Goal: Task Accomplishment & Management: Manage account settings

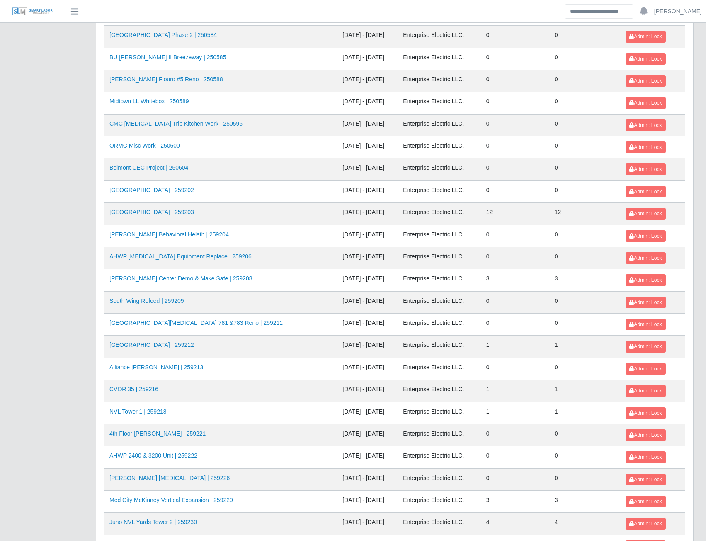
scroll to position [731, 0]
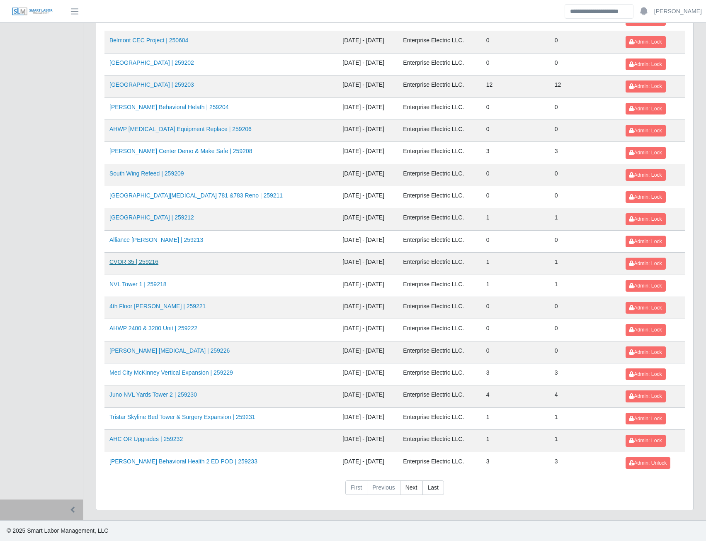
click at [139, 262] on link "CVOR 35 | 259216" at bounding box center [133, 261] width 49 height 7
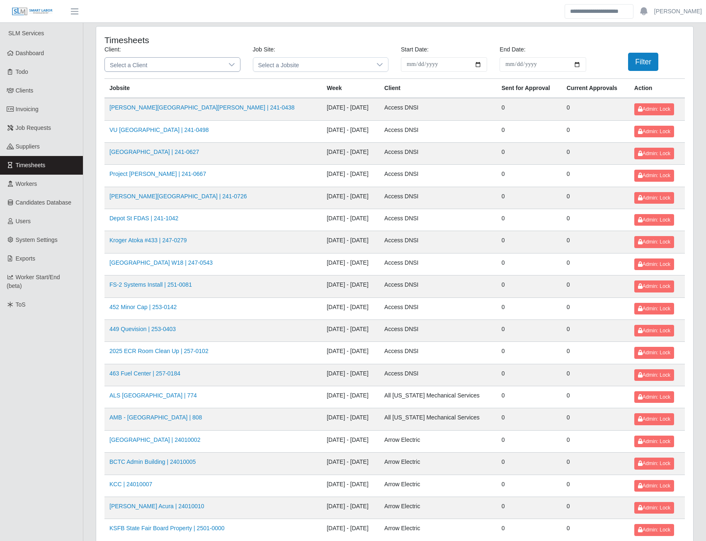
click at [217, 61] on span "Select a Client" at bounding box center [164, 65] width 119 height 14
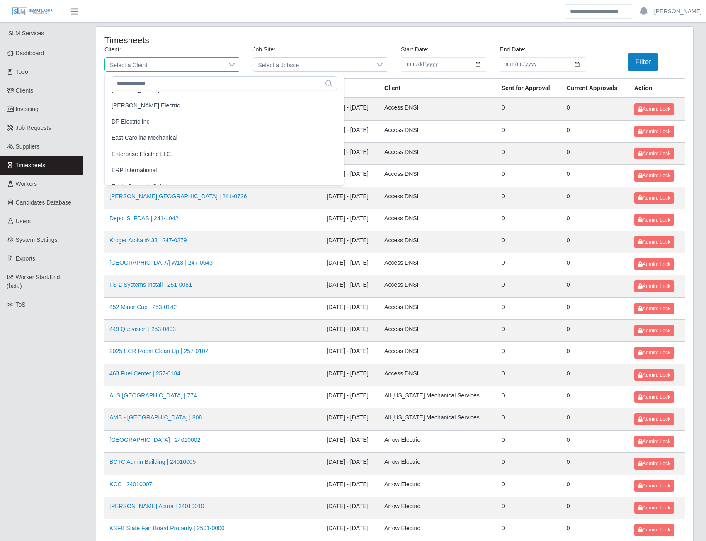
scroll to position [332, 0]
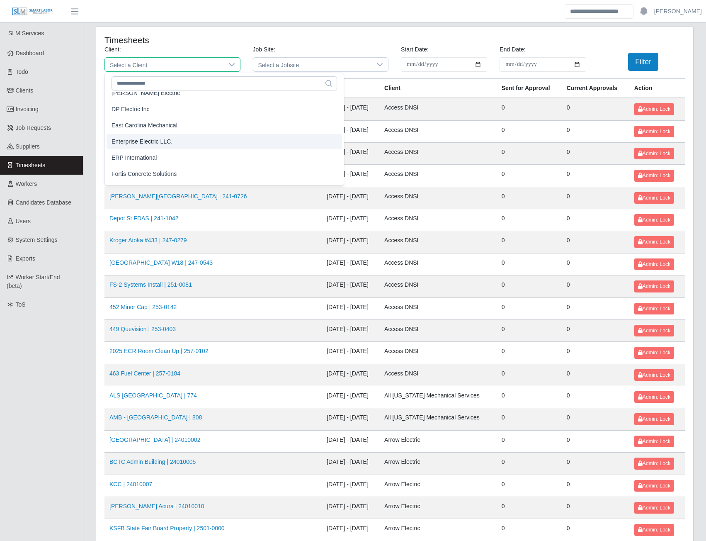
click at [139, 143] on span "Enterprise Electric LLC." at bounding box center [142, 141] width 61 height 9
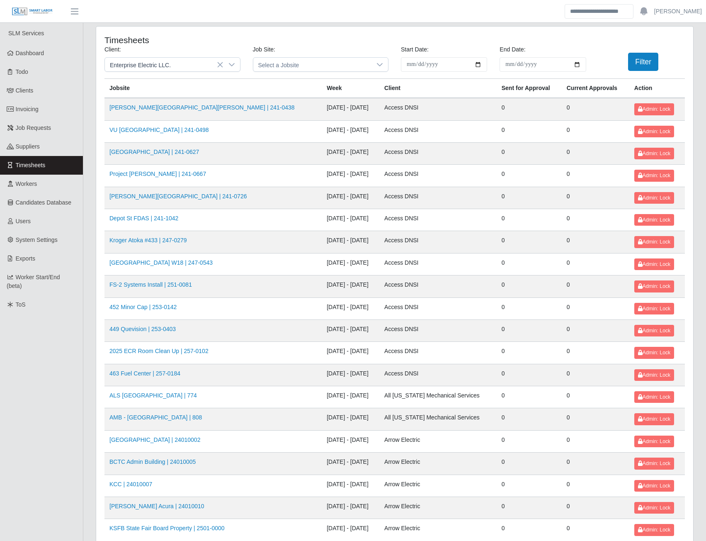
click at [481, 65] on input "**********" at bounding box center [444, 64] width 86 height 15
type input "**********"
click at [580, 63] on input "End Date:" at bounding box center [543, 64] width 86 height 15
type input "**********"
click at [652, 63] on button "Filter" at bounding box center [643, 62] width 30 height 18
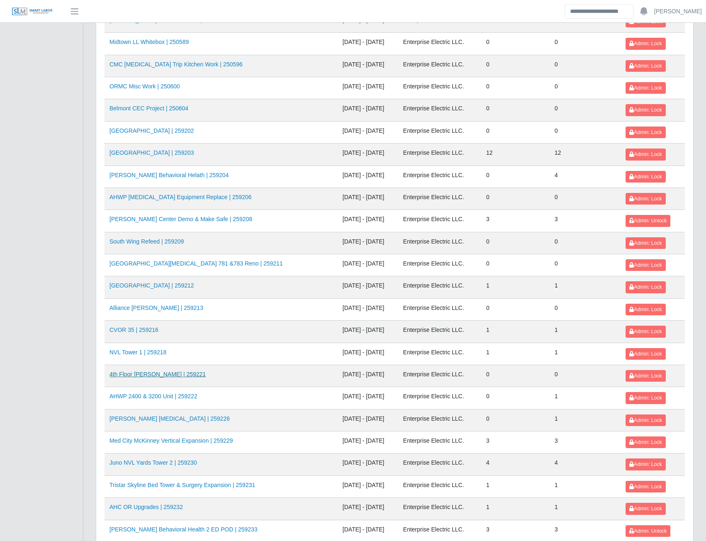
scroll to position [664, 0]
click at [145, 420] on link "AHO Dialysis | 259226" at bounding box center [169, 418] width 120 height 7
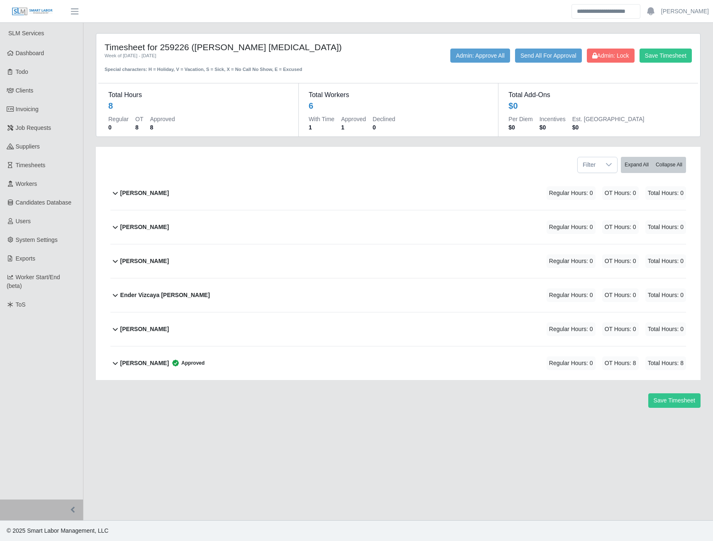
click at [149, 362] on b "Yobany Gonzalez" at bounding box center [144, 363] width 49 height 9
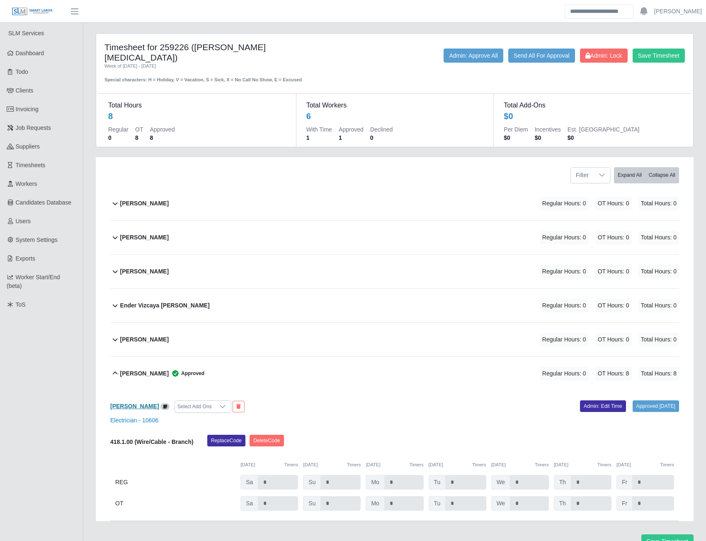
click at [137, 403] on b "Yobany Gonzalez" at bounding box center [134, 406] width 49 height 7
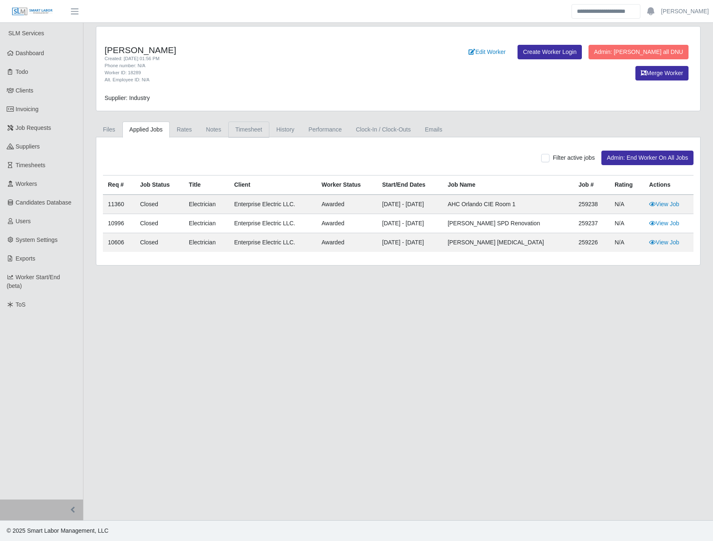
click at [238, 132] on link "Timesheet" at bounding box center [248, 130] width 41 height 16
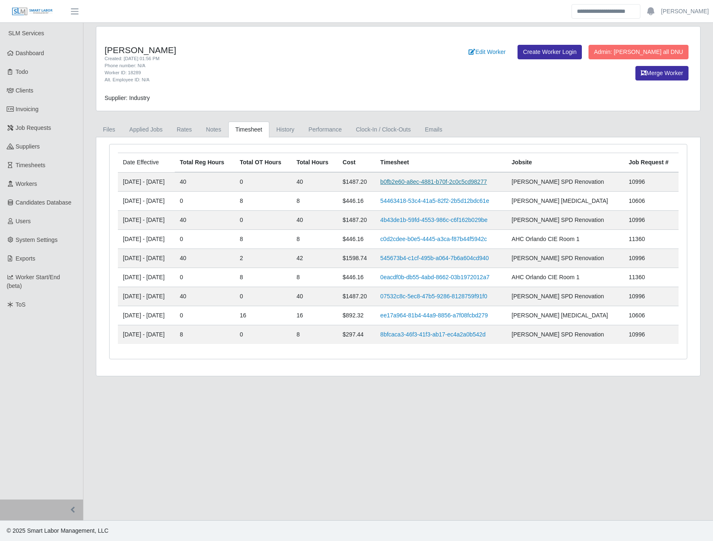
click at [438, 181] on link "b0fb2e60-a8ec-4881-b70f-2c0c5cd98277" at bounding box center [433, 181] width 107 height 7
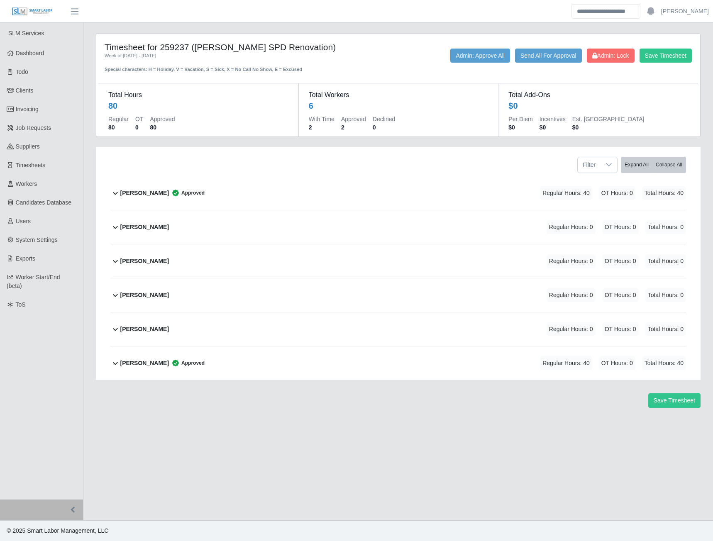
click at [144, 194] on b "Daniel Agredo-Moran" at bounding box center [144, 193] width 49 height 9
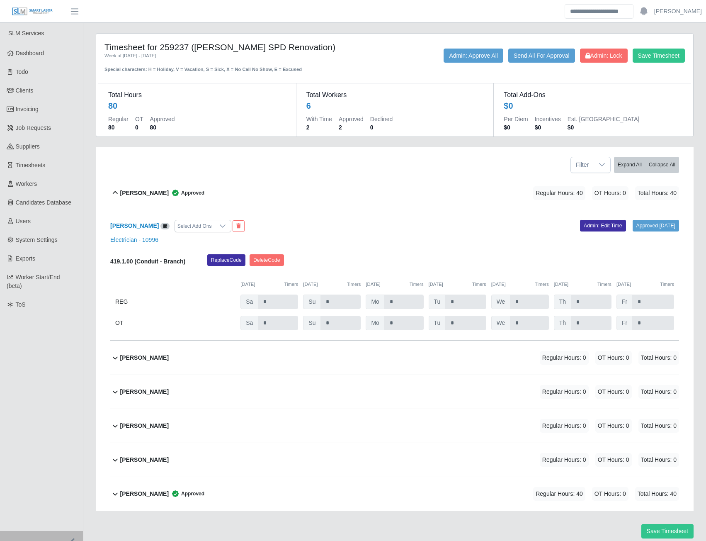
click at [152, 493] on b "Yobany Gonzalez" at bounding box center [144, 493] width 49 height 9
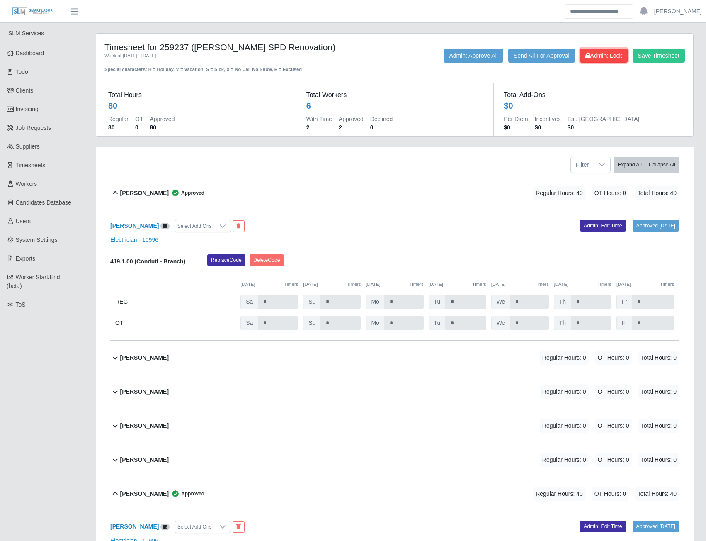
click at [601, 60] on button "Admin: Lock" at bounding box center [604, 56] width 48 height 14
click at [601, 60] on button "Admin: Unlock" at bounding box center [600, 56] width 53 height 14
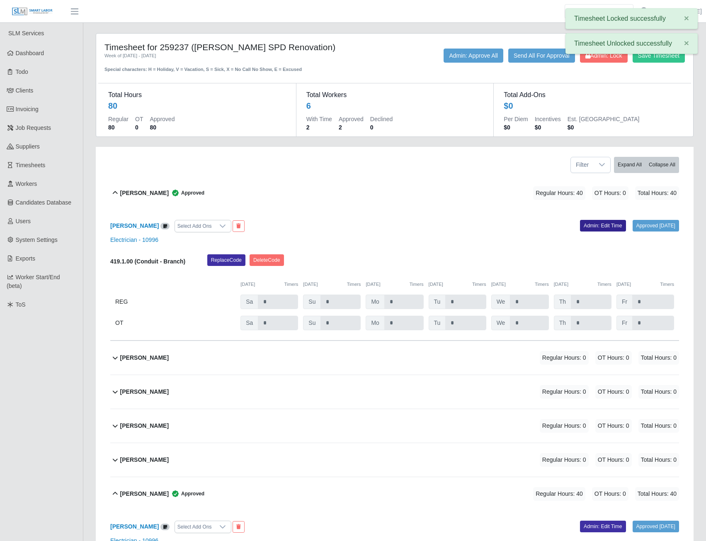
click at [590, 225] on link "Admin: Edit Time" at bounding box center [603, 226] width 46 height 12
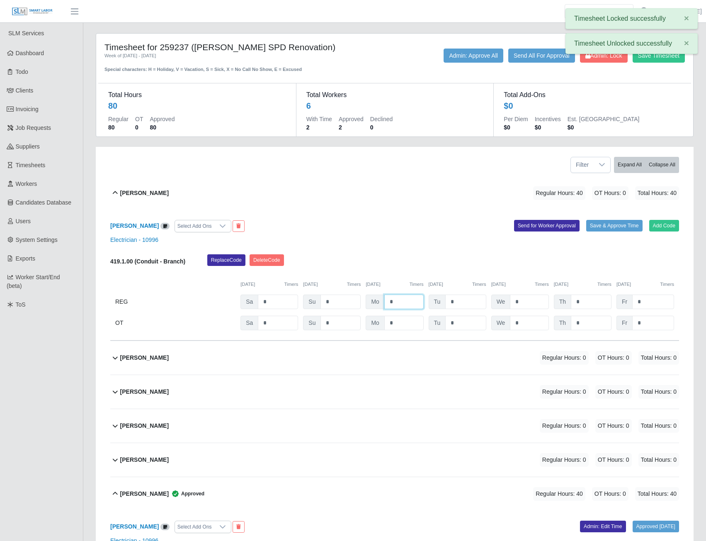
click at [405, 302] on input "*" at bounding box center [403, 301] width 39 height 15
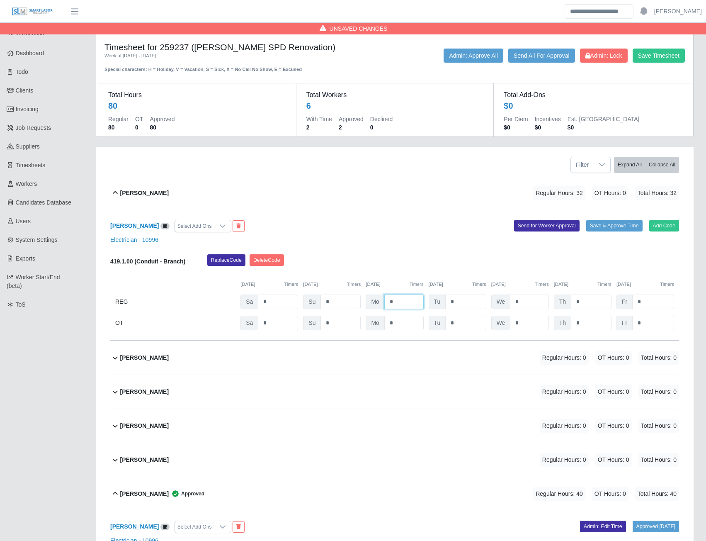
type input "*"
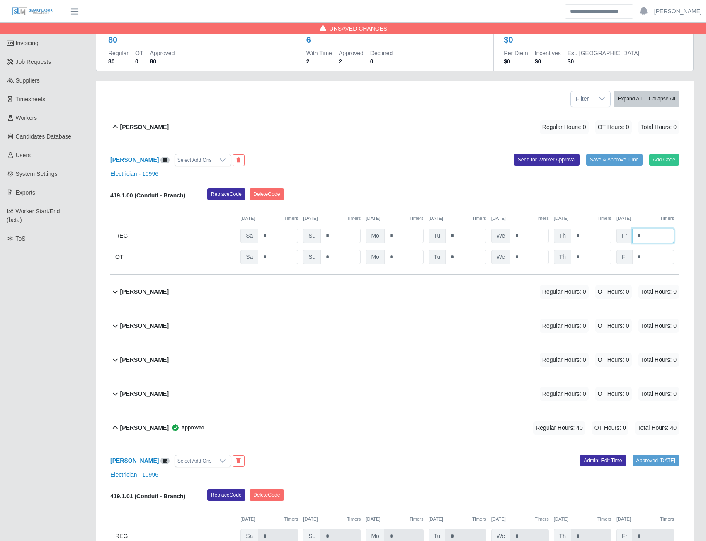
scroll to position [163, 0]
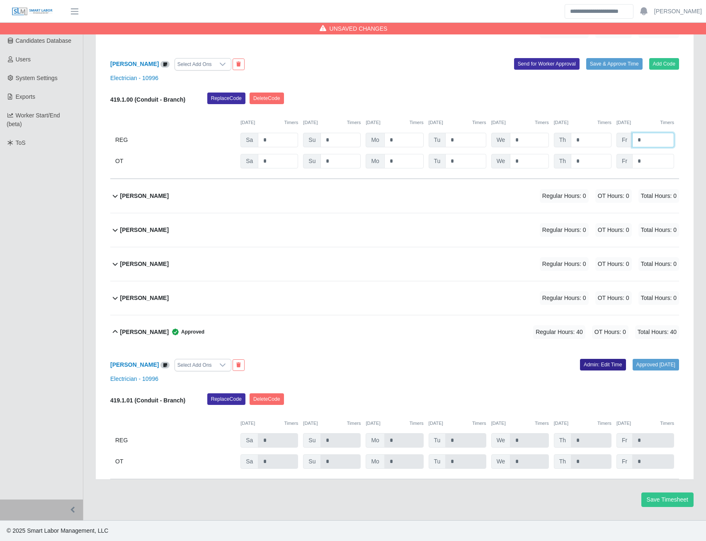
type input "*"
click at [587, 364] on link "Admin: Edit Time" at bounding box center [603, 365] width 46 height 12
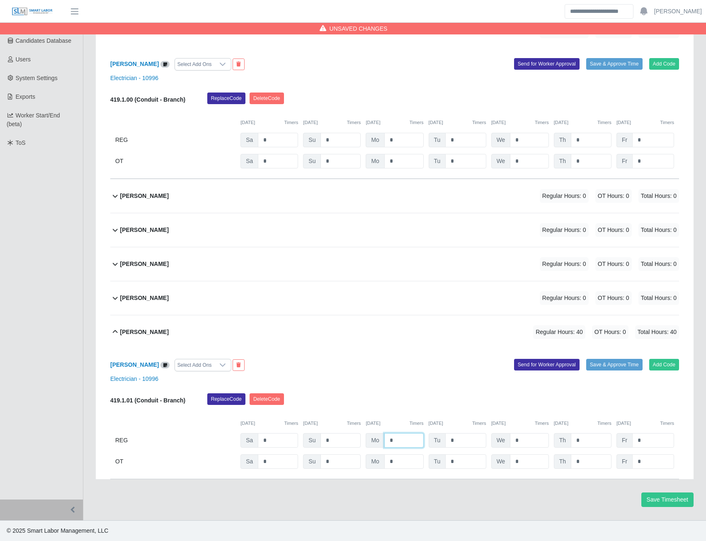
click at [406, 446] on input "*" at bounding box center [403, 440] width 39 height 15
type input "*"
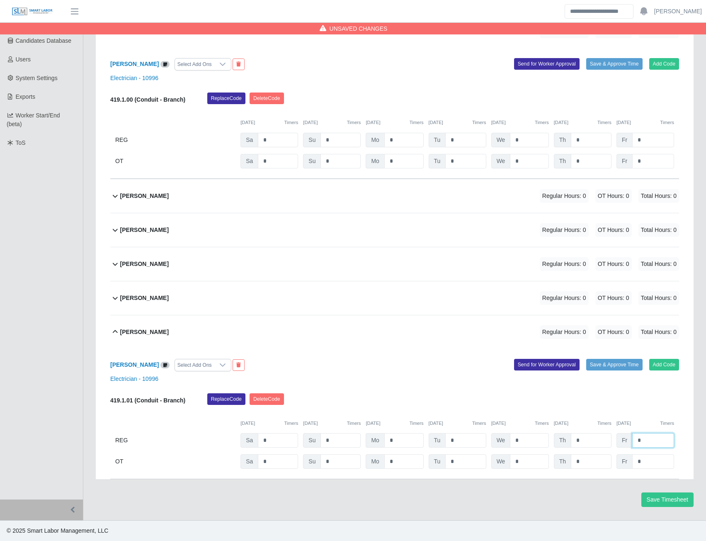
type input "*"
click at [662, 501] on button "Save Timesheet" at bounding box center [668, 499] width 52 height 15
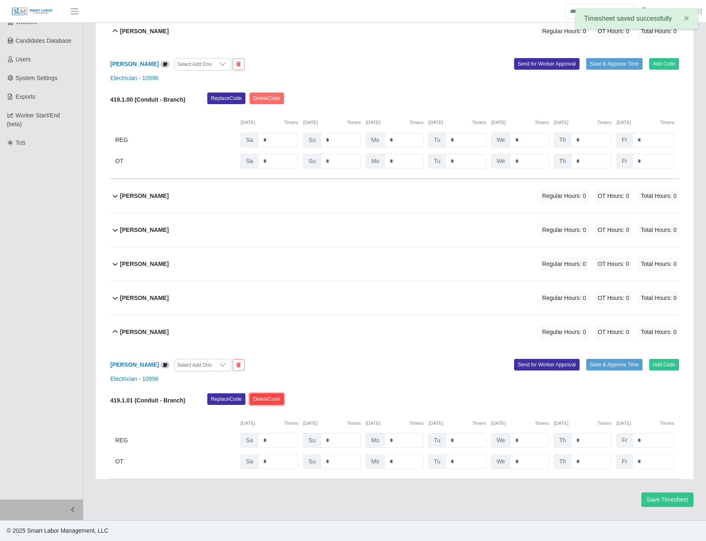
click at [270, 403] on button "Delete Code" at bounding box center [267, 399] width 34 height 12
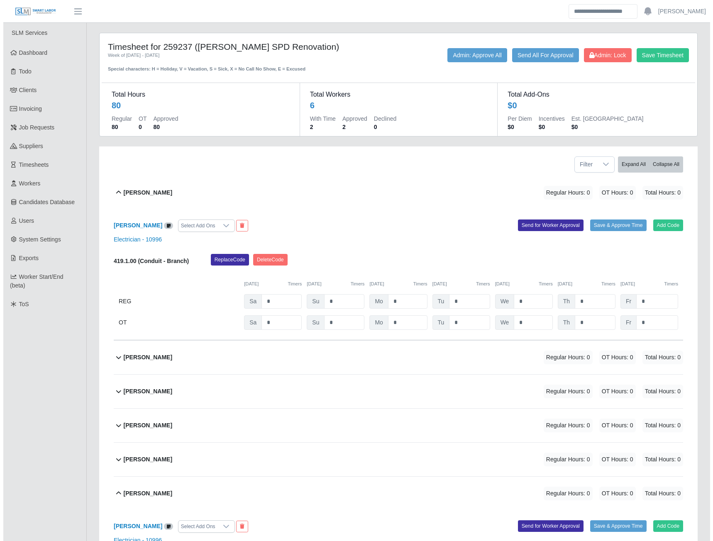
scroll to position [0, 0]
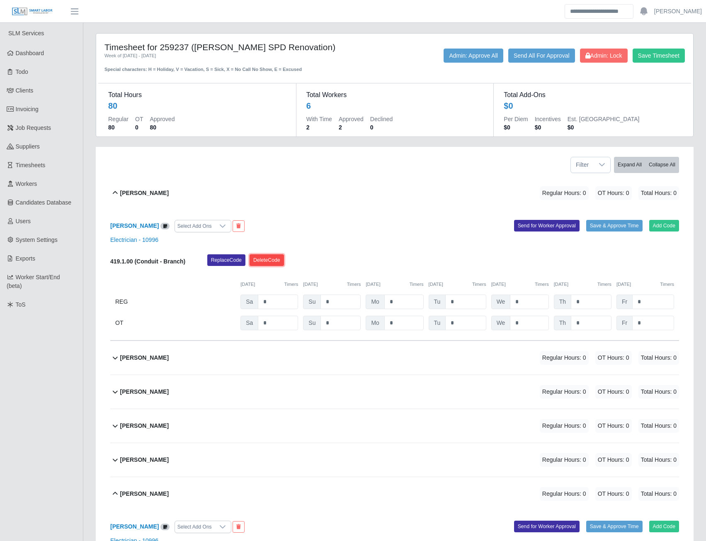
click at [265, 263] on button "Delete Code" at bounding box center [267, 260] width 34 height 12
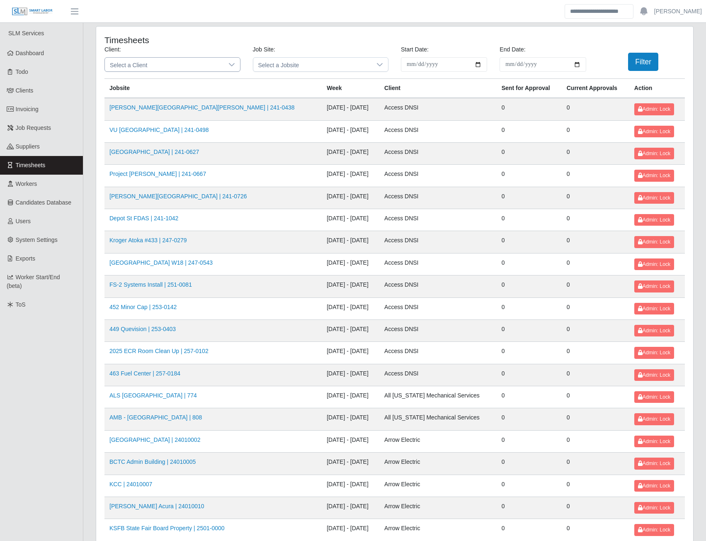
click at [224, 58] on div at bounding box center [232, 65] width 17 height 14
click at [175, 64] on span "Select a Client" at bounding box center [164, 65] width 119 height 14
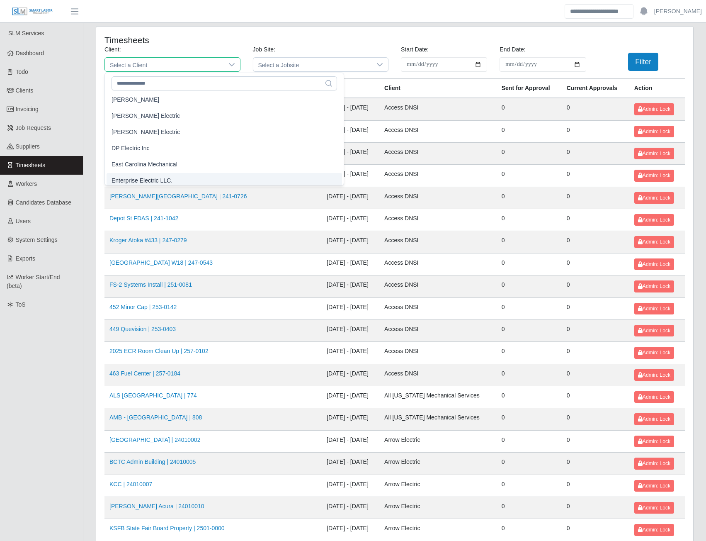
scroll to position [296, 0]
click at [154, 178] on span "Enterprise Electric LLC." at bounding box center [142, 177] width 61 height 9
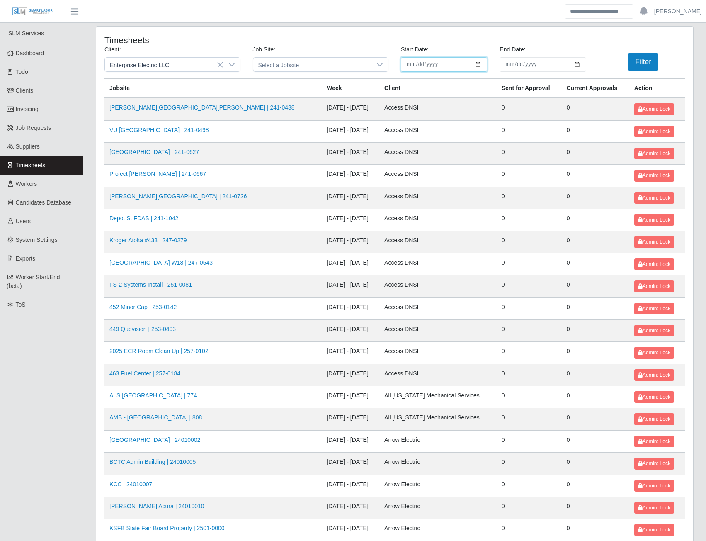
click at [479, 64] on input "**********" at bounding box center [444, 64] width 86 height 15
type input "**********"
click at [576, 66] on input "End Date:" at bounding box center [543, 64] width 86 height 15
type input "**********"
click at [650, 60] on button "Filter" at bounding box center [643, 62] width 30 height 18
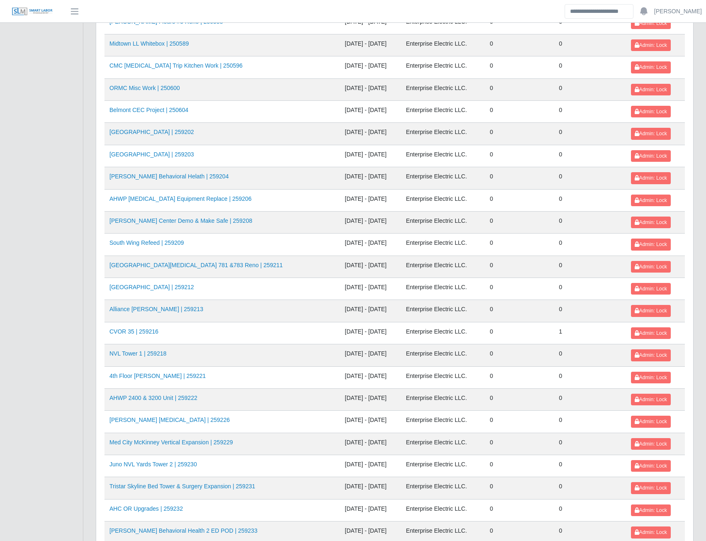
scroll to position [664, 0]
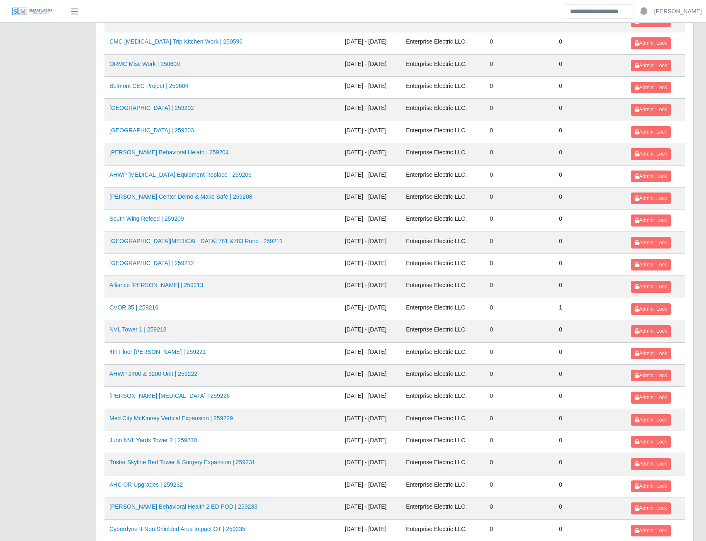
click at [144, 308] on link "CVOR 35 | 259216" at bounding box center [133, 307] width 49 height 7
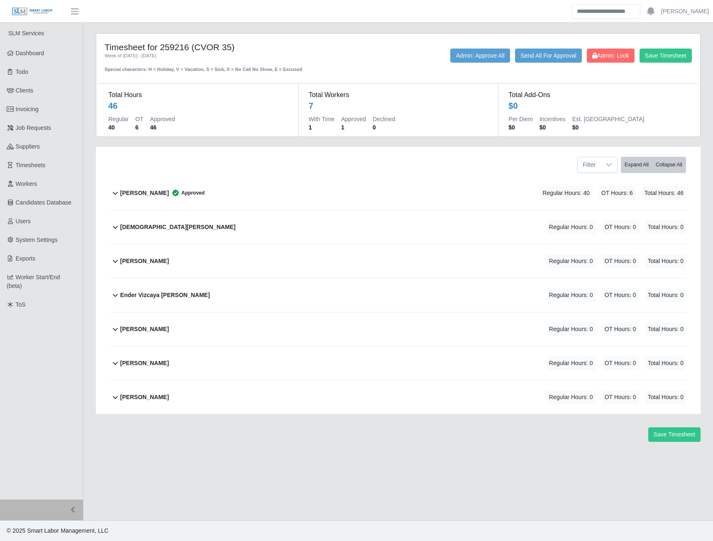
click at [139, 194] on b "[PERSON_NAME]" at bounding box center [144, 193] width 49 height 9
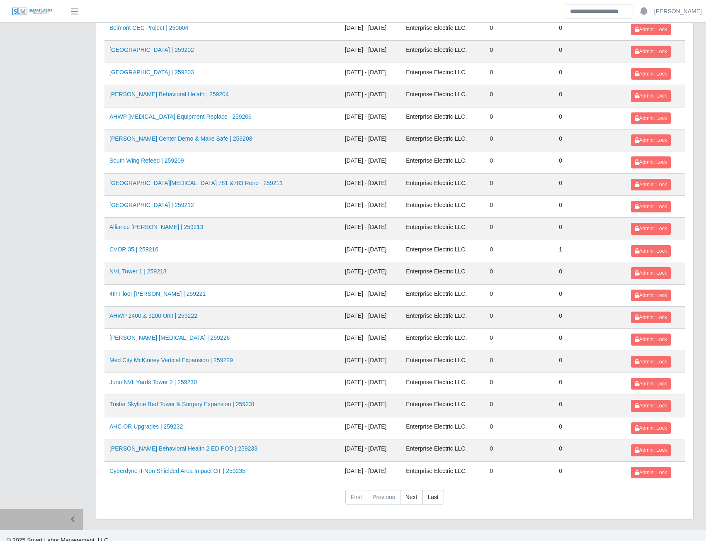
scroll to position [731, 0]
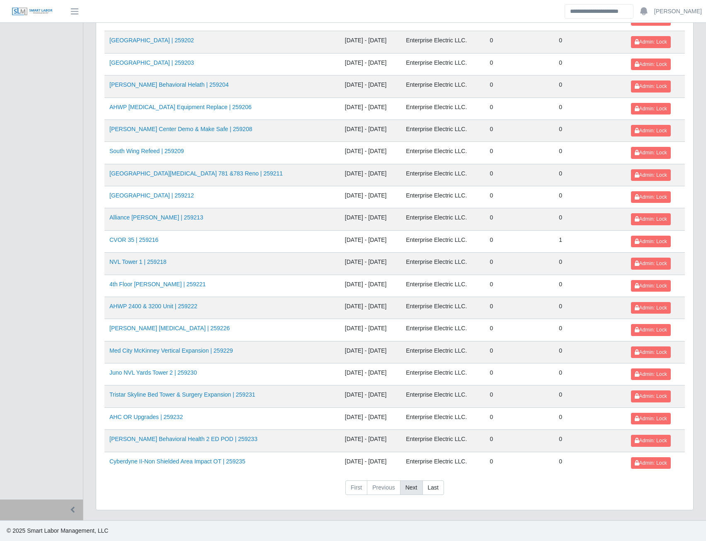
click at [413, 490] on link "Next" at bounding box center [411, 487] width 23 height 15
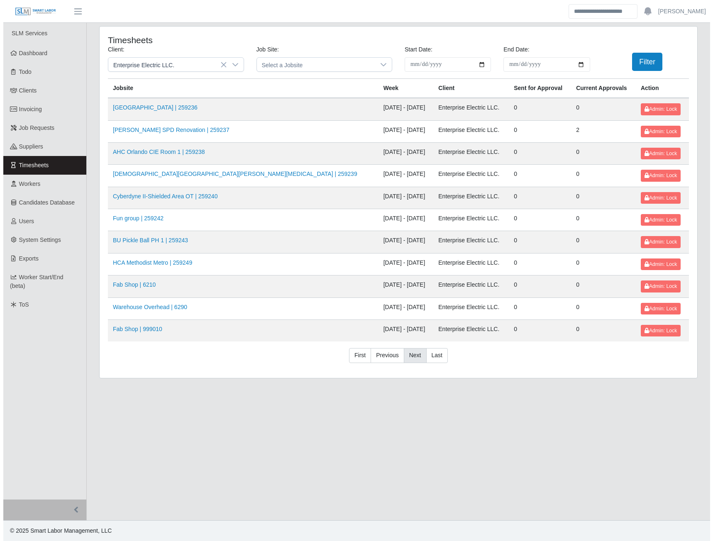
scroll to position [0, 0]
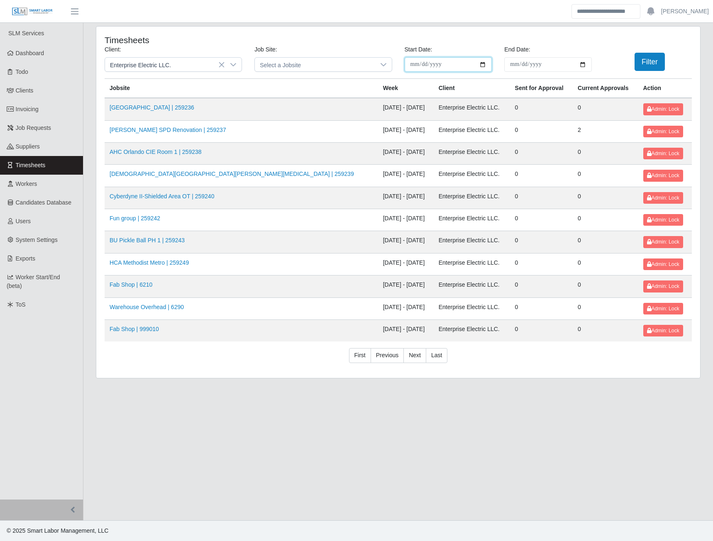
click at [483, 65] on input "**********" at bounding box center [448, 64] width 88 height 15
type input "**********"
click at [585, 65] on input "**********" at bounding box center [548, 64] width 88 height 15
type input "**********"
click at [647, 59] on button "Filter" at bounding box center [649, 62] width 30 height 18
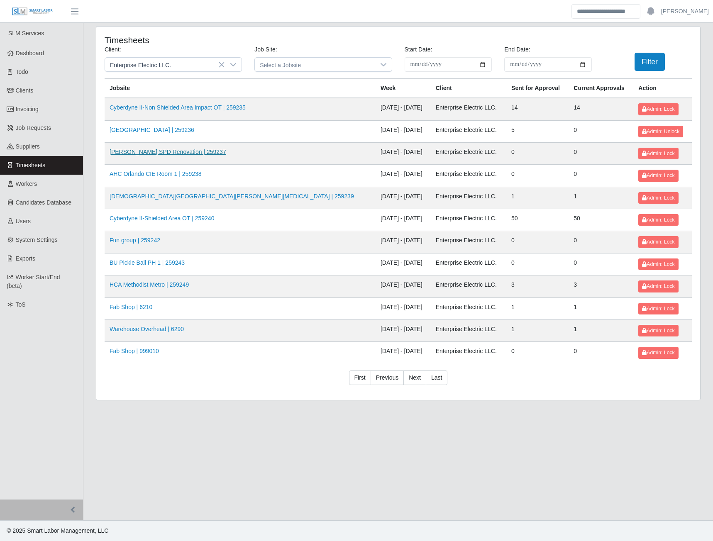
click at [195, 155] on link "[PERSON_NAME] SPD Renovation | 259237" at bounding box center [167, 151] width 117 height 7
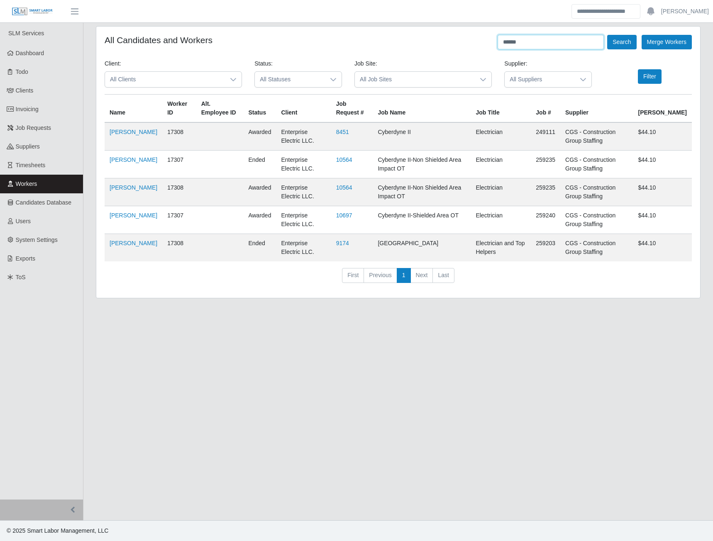
click at [526, 39] on input "******" at bounding box center [550, 42] width 106 height 15
click at [607, 35] on button "Search" at bounding box center [621, 42] width 29 height 15
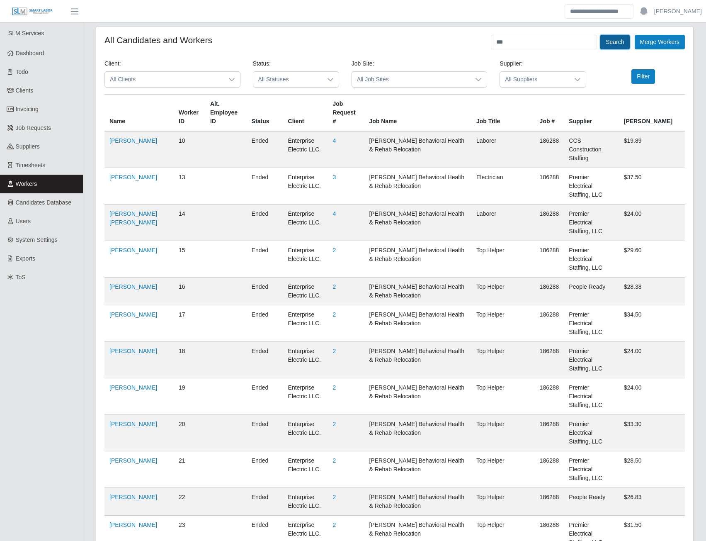
click at [610, 44] on button "Search" at bounding box center [615, 42] width 29 height 15
click at [525, 47] on input "***" at bounding box center [544, 42] width 106 height 15
type input "*"
type input "**********"
click at [617, 46] on button "Search" at bounding box center [615, 42] width 29 height 15
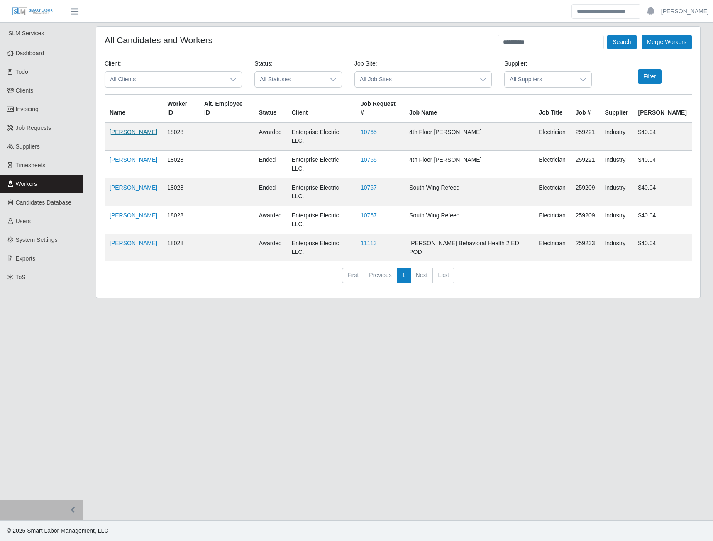
click at [128, 129] on link "Ney Rivero" at bounding box center [133, 132] width 48 height 7
drag, startPoint x: 564, startPoint y: 42, endPoint x: 494, endPoint y: 43, distance: 69.7
click at [495, 43] on div "**********" at bounding box center [398, 42] width 587 height 15
type input "******"
click at [626, 42] on button "Search" at bounding box center [621, 42] width 29 height 15
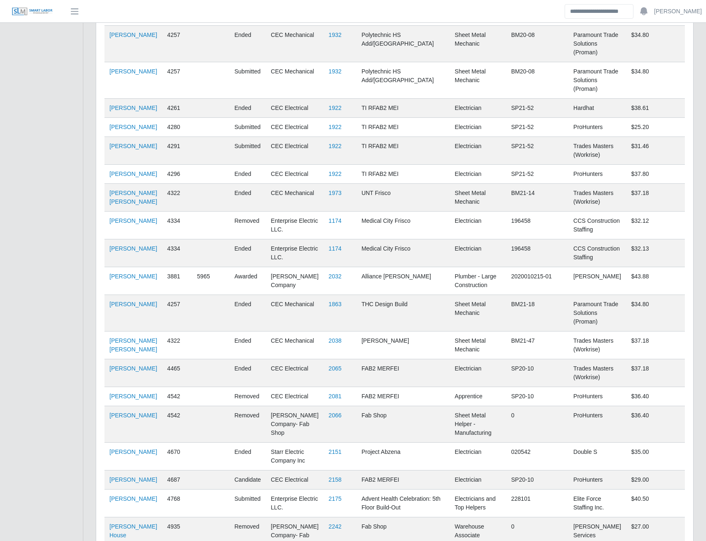
scroll to position [2480, 0]
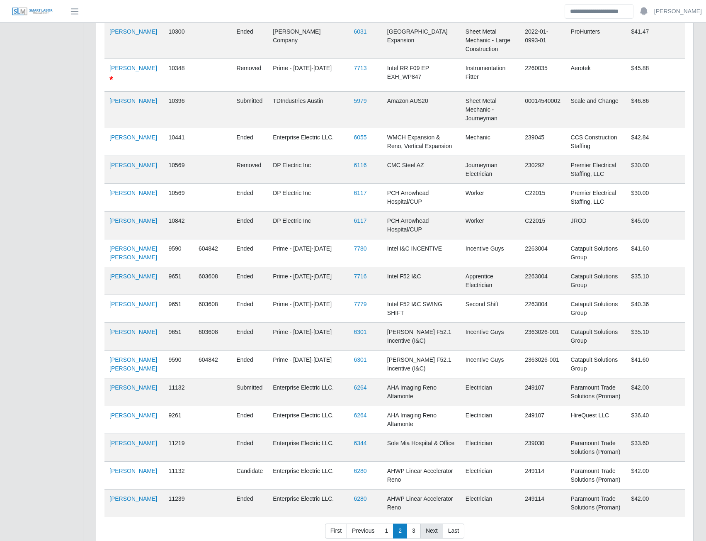
scroll to position [2257, 0]
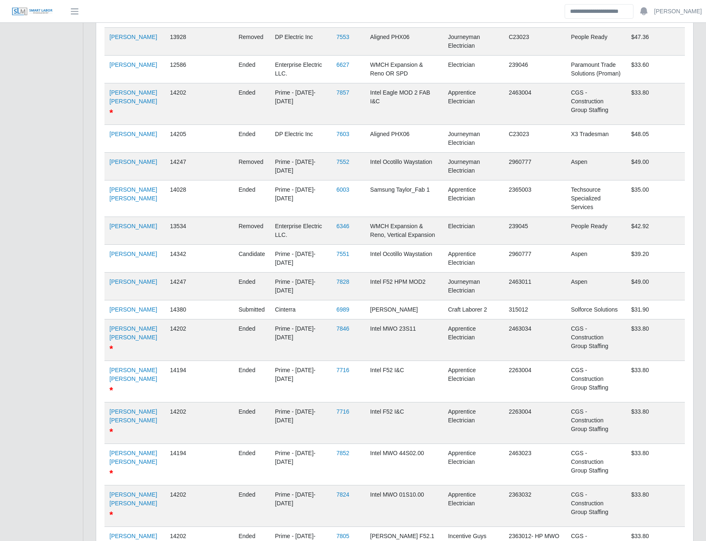
scroll to position [2310, 0]
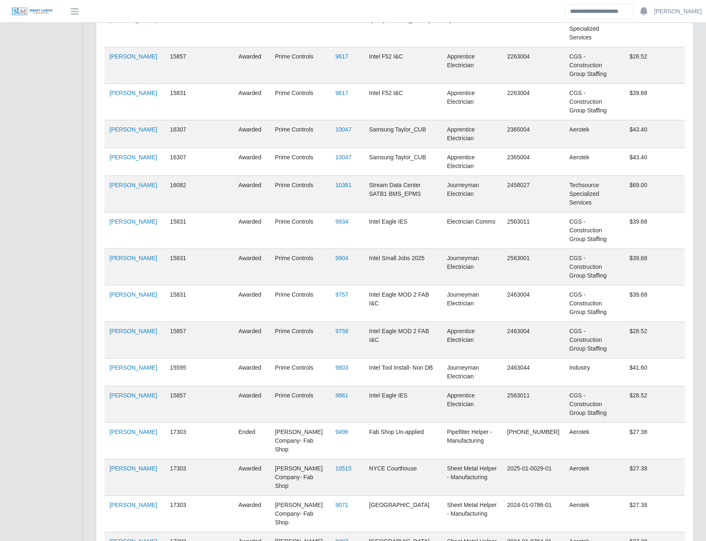
scroll to position [2376, 0]
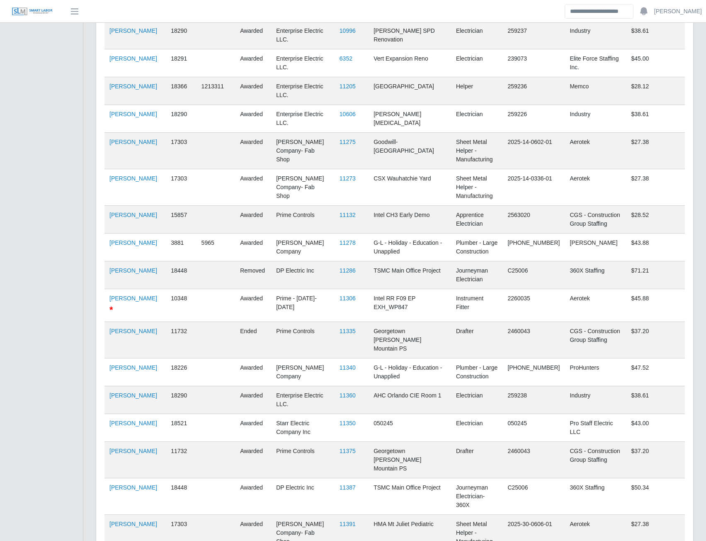
scroll to position [2158, 0]
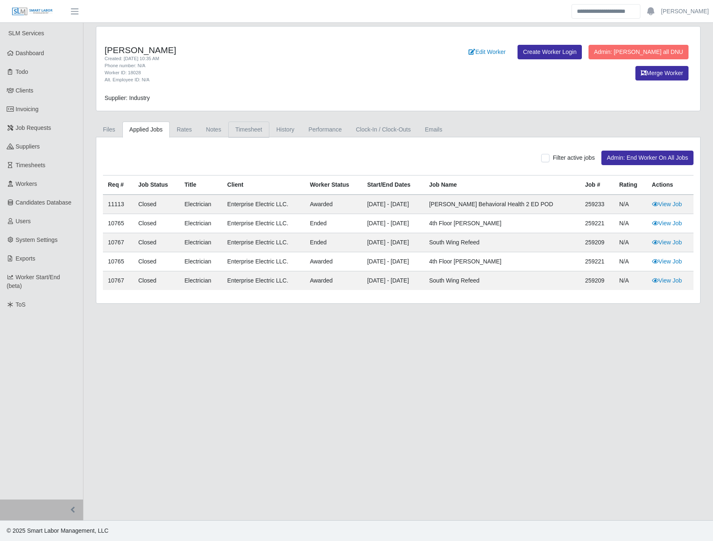
click at [251, 131] on link "Timesheet" at bounding box center [248, 130] width 41 height 16
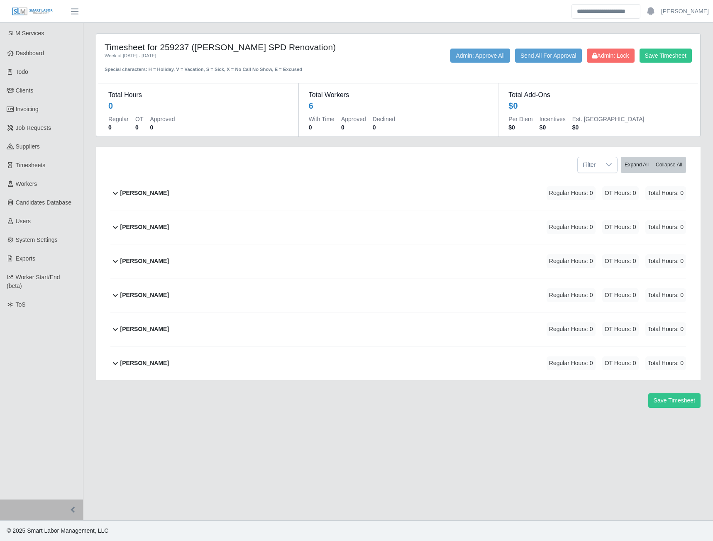
click at [161, 193] on b "[PERSON_NAME]" at bounding box center [144, 193] width 49 height 9
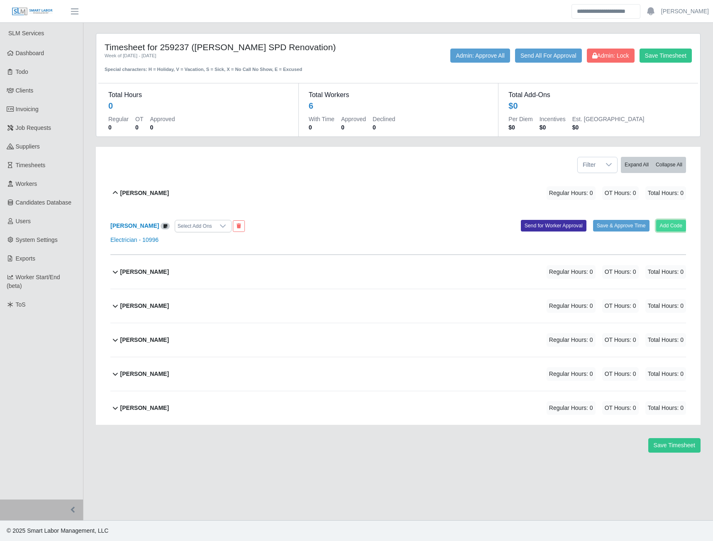
click at [668, 229] on button "Add Code" at bounding box center [671, 226] width 30 height 12
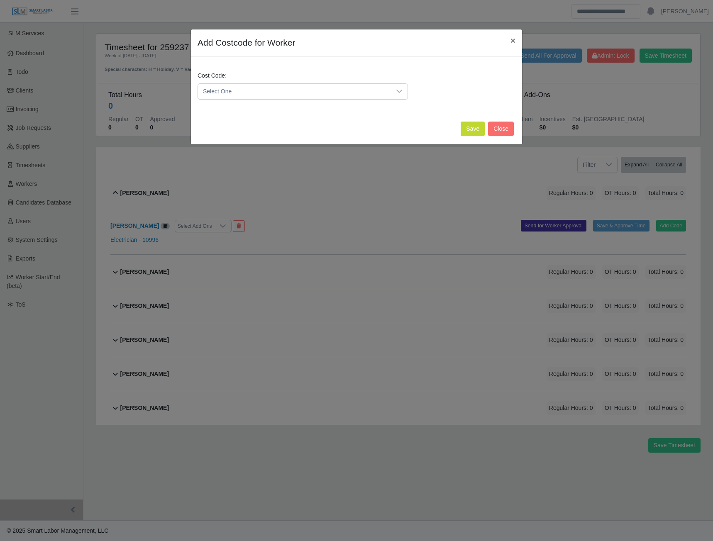
click at [399, 88] on icon at bounding box center [399, 91] width 7 height 7
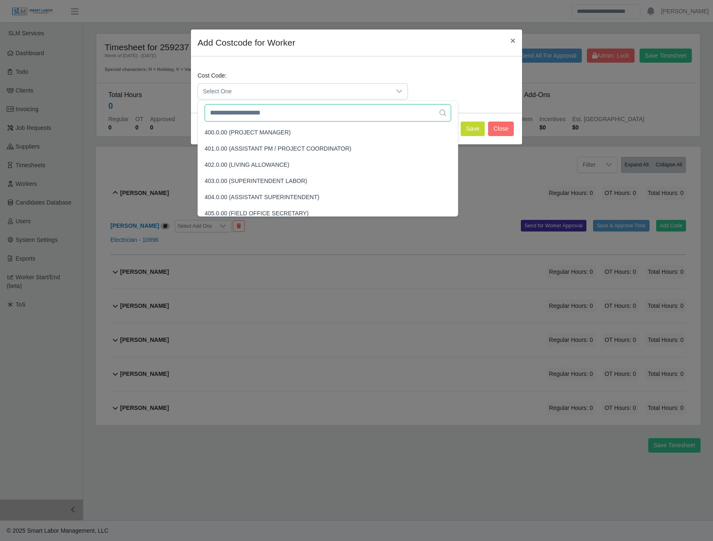
click at [236, 117] on input "text" at bounding box center [327, 112] width 246 height 17
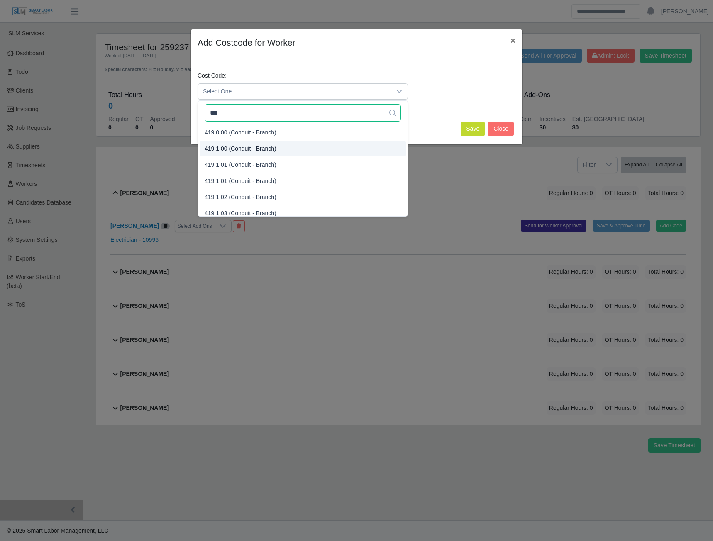
type input "***"
click at [247, 153] on li "419.1.00 (Conduit - Branch)" at bounding box center [302, 148] width 206 height 15
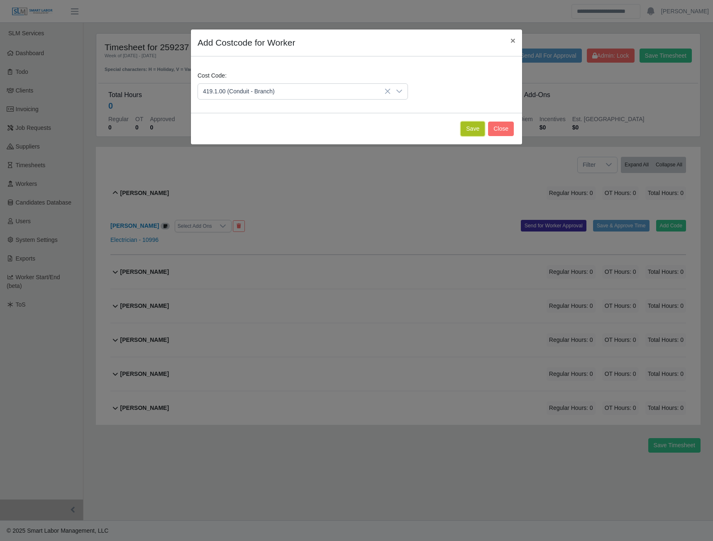
click at [477, 129] on button "Save" at bounding box center [472, 129] width 24 height 15
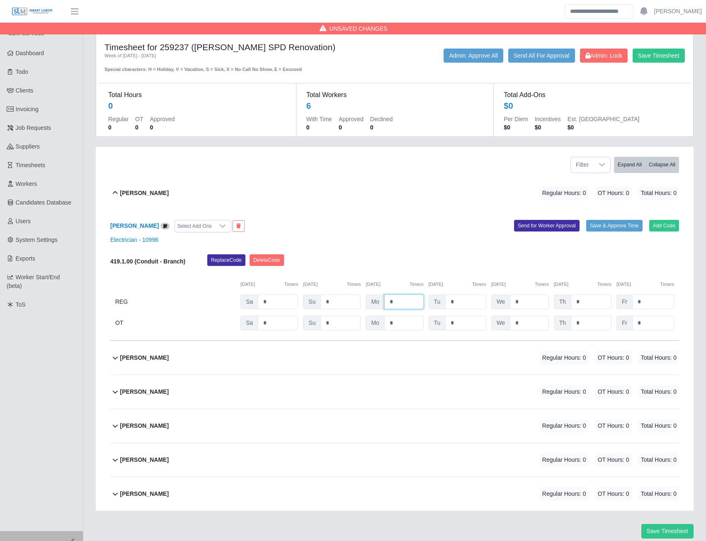
click at [398, 302] on input "*" at bounding box center [403, 301] width 39 height 15
type input "*"
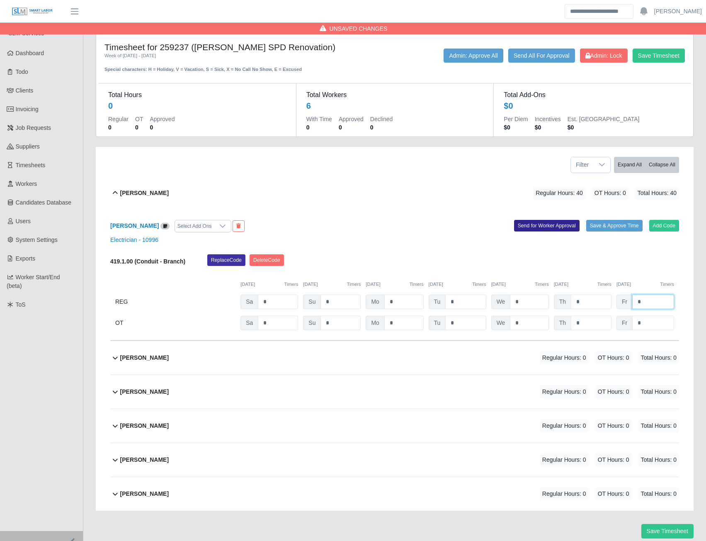
type input "*"
click at [545, 229] on button "Send for Worker Approval" at bounding box center [547, 226] width 66 height 12
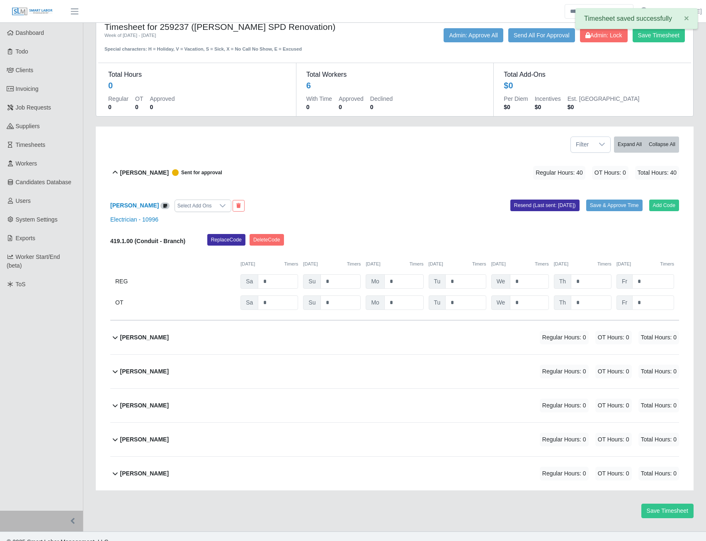
scroll to position [32, 0]
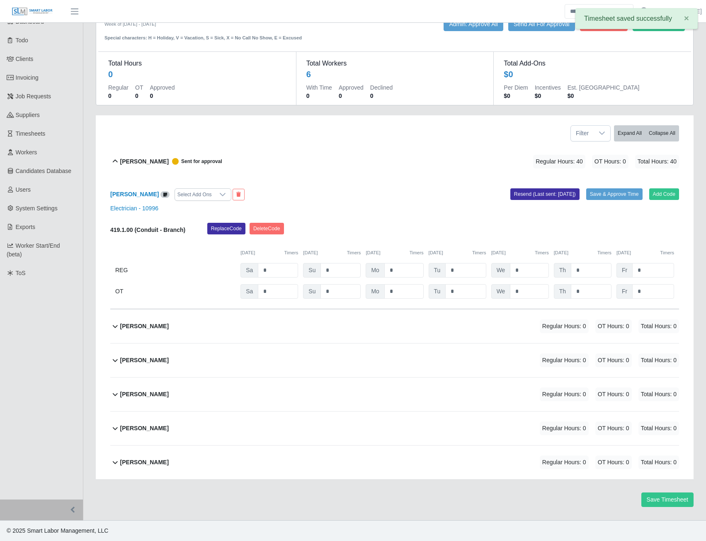
click at [134, 461] on b "[PERSON_NAME]" at bounding box center [144, 462] width 49 height 9
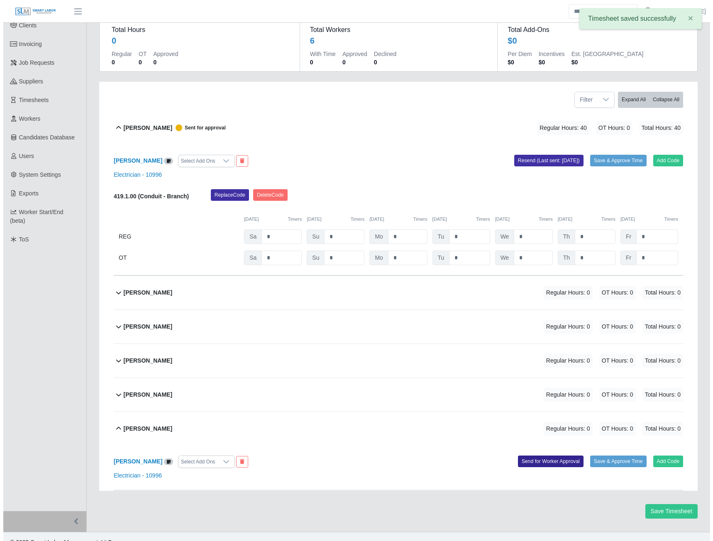
scroll to position [77, 0]
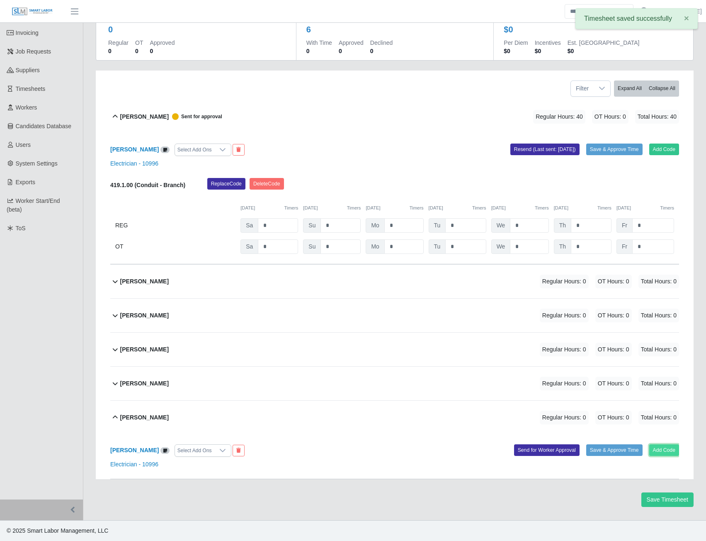
click at [652, 447] on button "Add Code" at bounding box center [664, 450] width 30 height 12
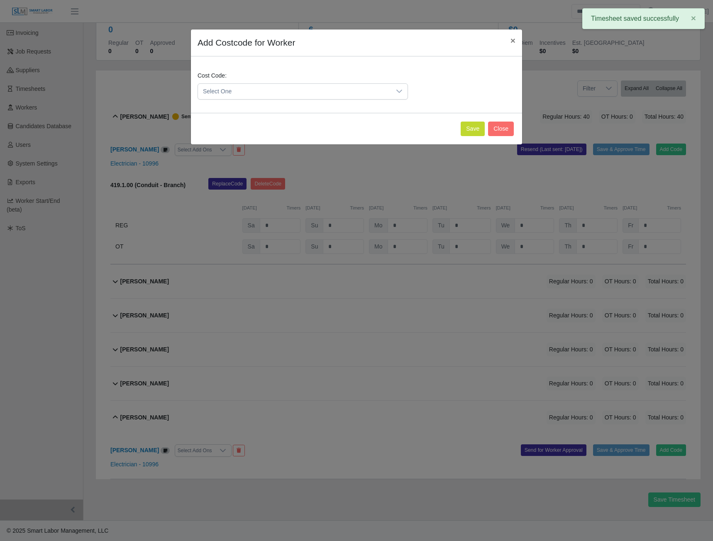
click at [370, 88] on span "Select One" at bounding box center [294, 91] width 193 height 15
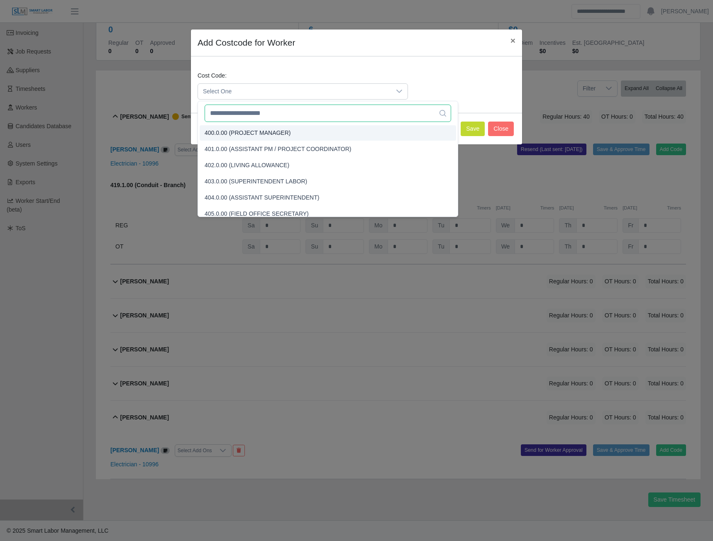
click at [237, 117] on input "text" at bounding box center [327, 113] width 246 height 17
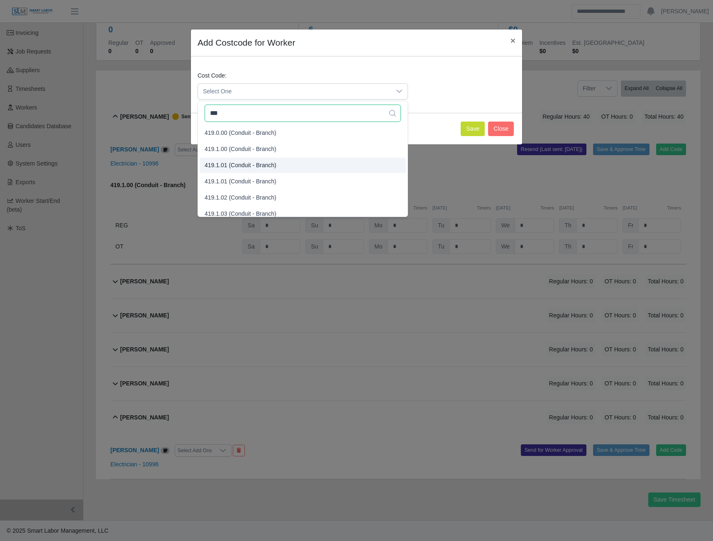
type input "***"
click at [235, 165] on span "419.1.01 (Conduit - Branch)" at bounding box center [240, 165] width 72 height 9
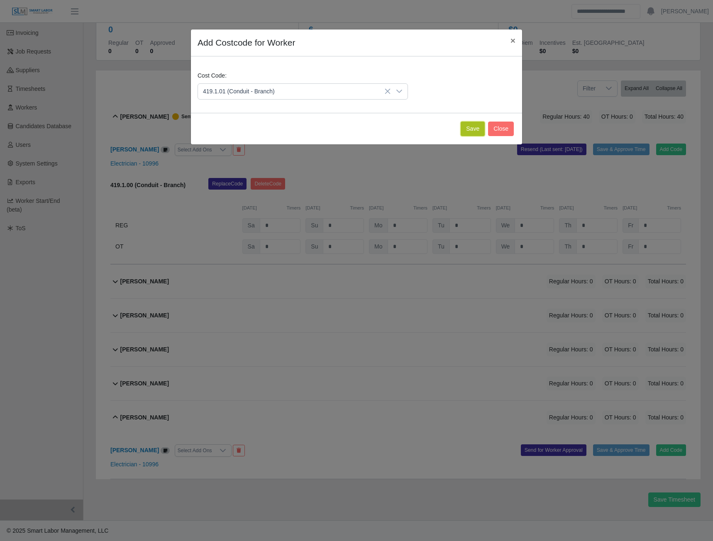
click at [479, 129] on button "Save" at bounding box center [472, 129] width 24 height 15
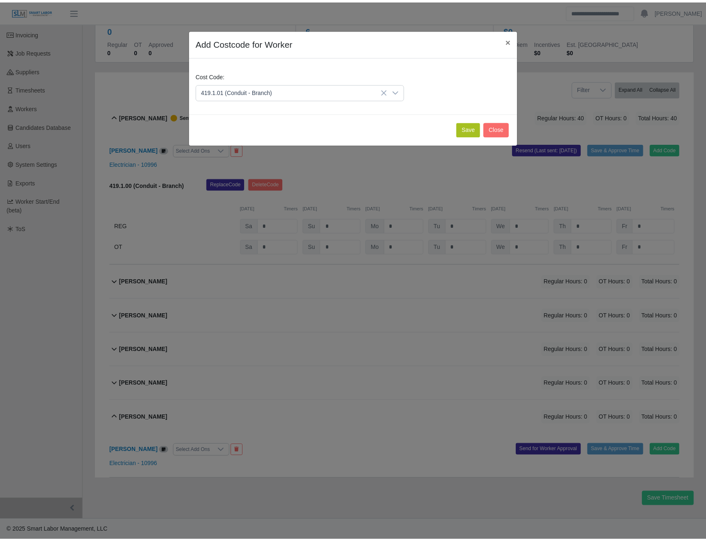
scroll to position [163, 0]
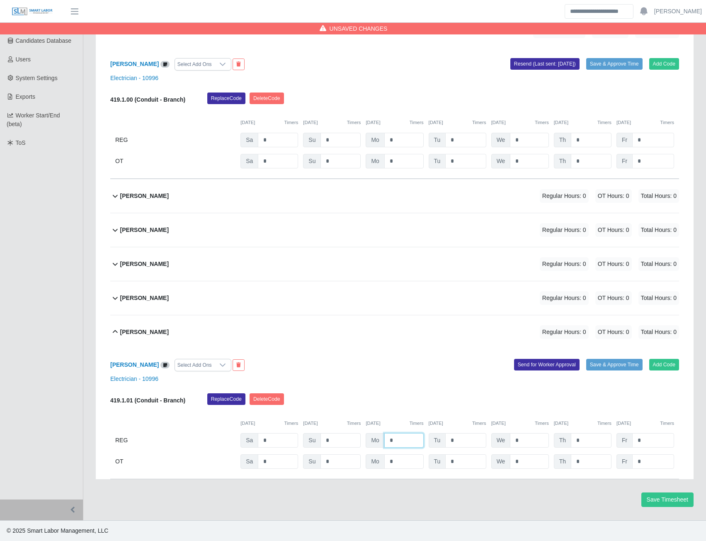
click at [394, 440] on input "*" at bounding box center [403, 440] width 39 height 15
type input "*"
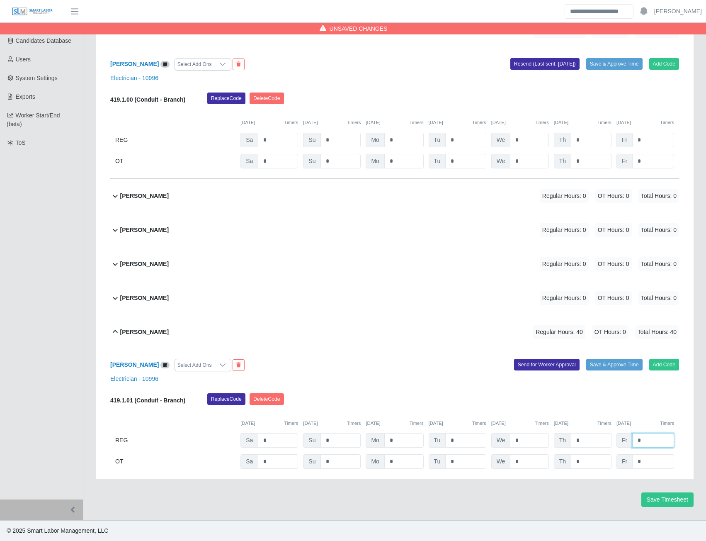
type input "*"
click at [539, 361] on button "Send for Worker Approval" at bounding box center [547, 365] width 66 height 12
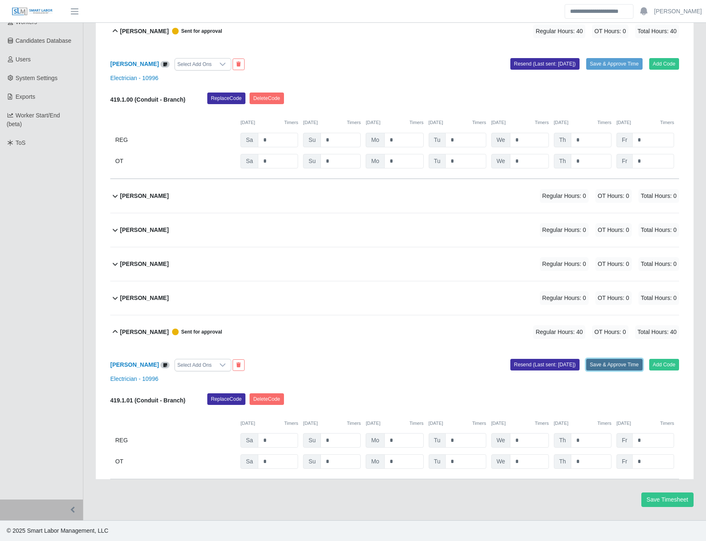
click at [604, 362] on button "Save & Approve Time" at bounding box center [614, 365] width 56 height 12
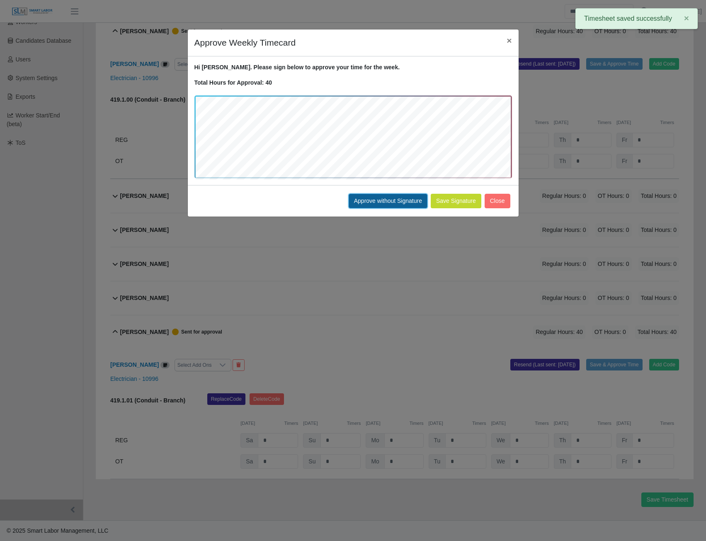
click at [404, 203] on button "Approve without Signature" at bounding box center [388, 201] width 79 height 15
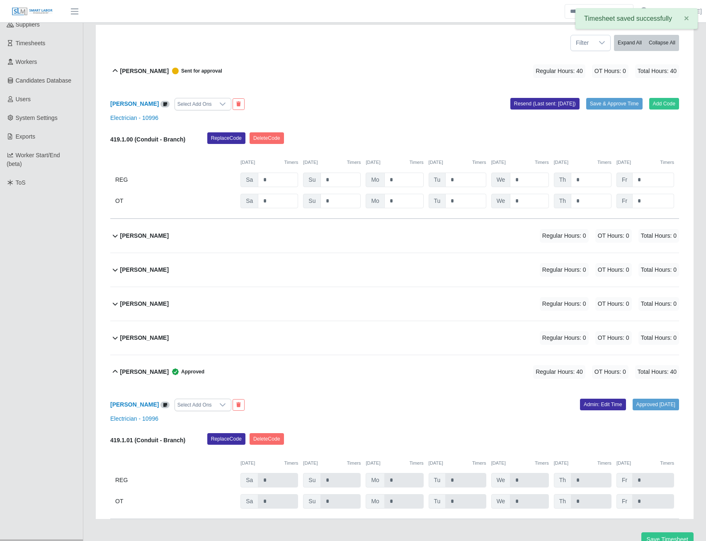
scroll to position [0, 0]
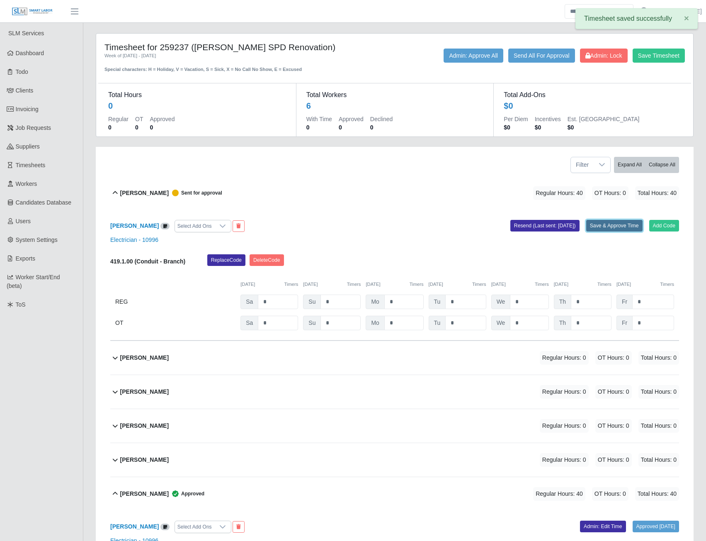
click at [608, 224] on button "Save & Approve Time" at bounding box center [614, 226] width 56 height 12
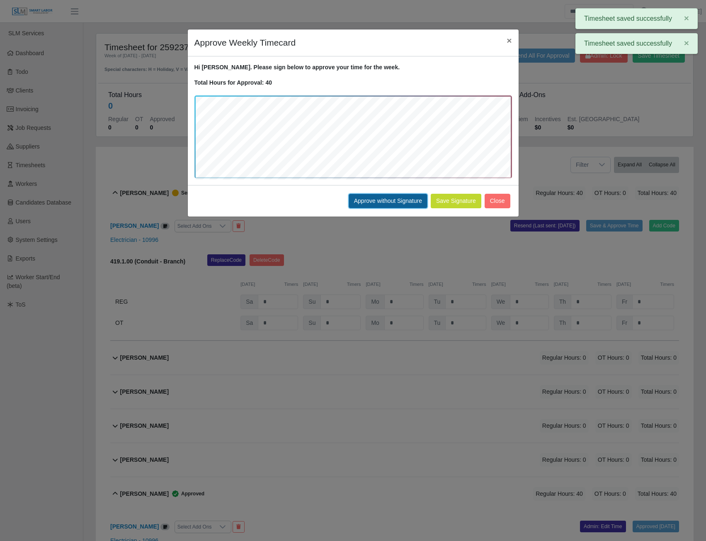
click at [395, 199] on button "Approve without Signature" at bounding box center [388, 201] width 79 height 15
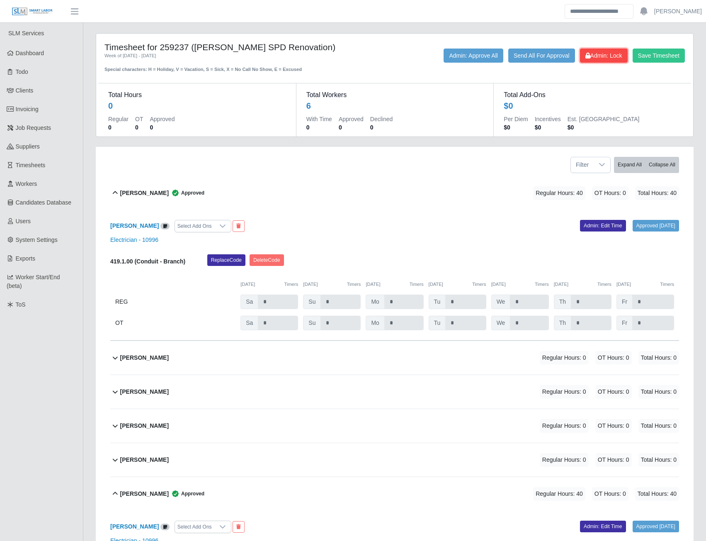
click at [581, 58] on button "Admin: Lock" at bounding box center [604, 56] width 48 height 14
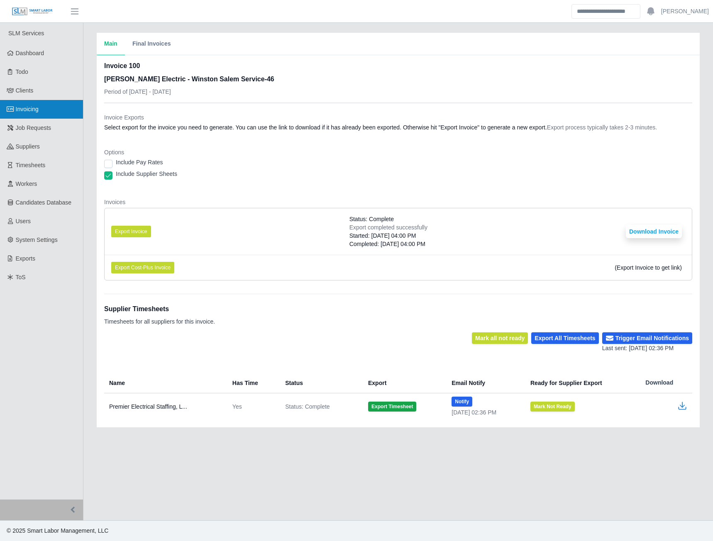
click at [30, 111] on span "Invoicing" at bounding box center [27, 109] width 23 height 7
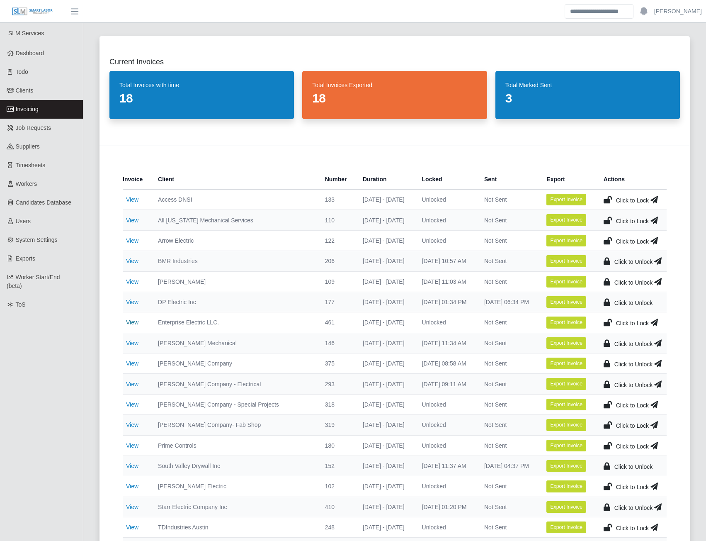
click at [129, 321] on link "View" at bounding box center [132, 322] width 12 height 7
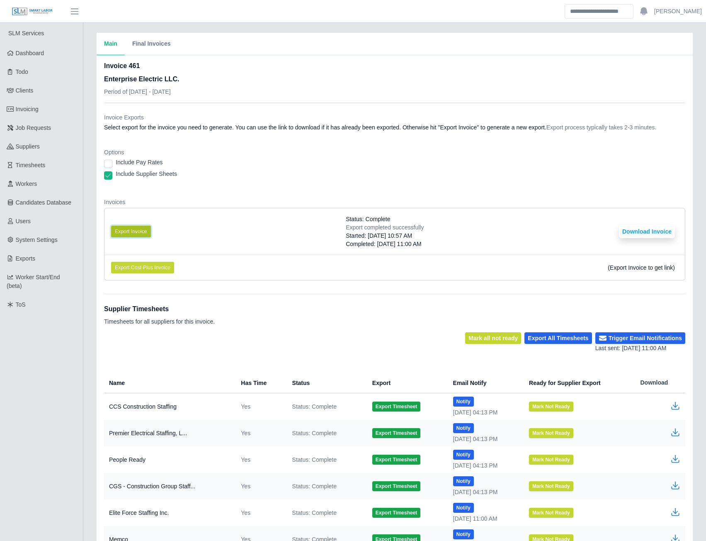
click at [135, 234] on button "Export Invoice" at bounding box center [131, 232] width 40 height 12
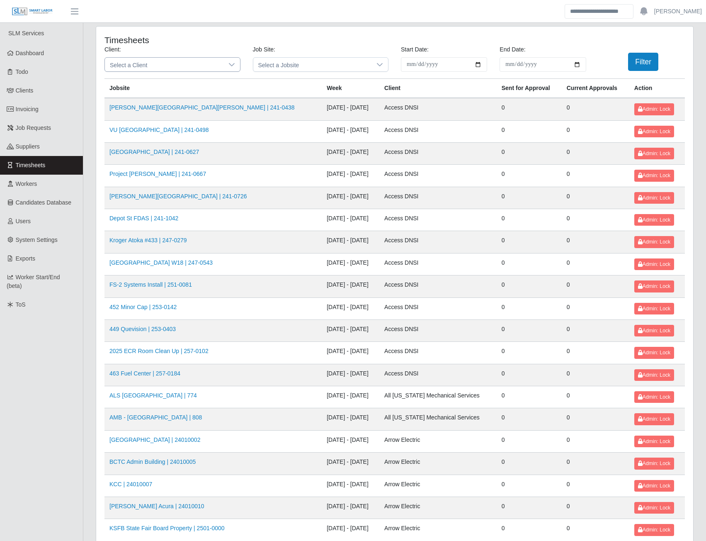
click at [221, 62] on span "Select a Client" at bounding box center [164, 65] width 119 height 14
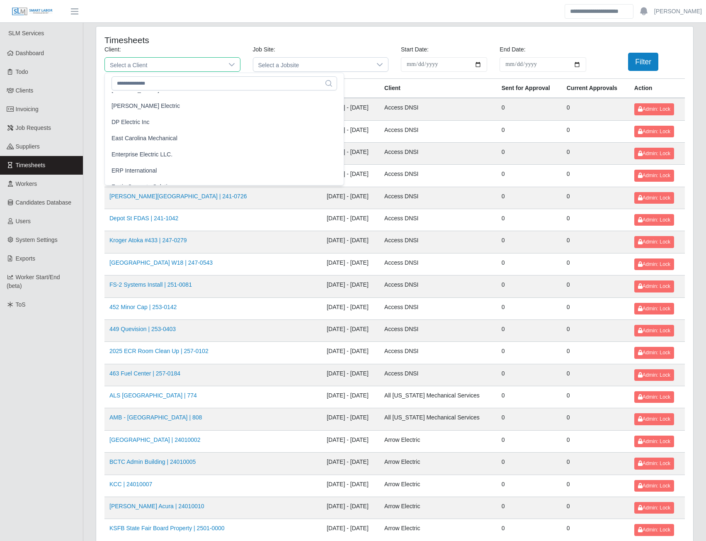
scroll to position [332, 0]
click at [152, 142] on span "Enterprise Electric LLC." at bounding box center [142, 141] width 61 height 9
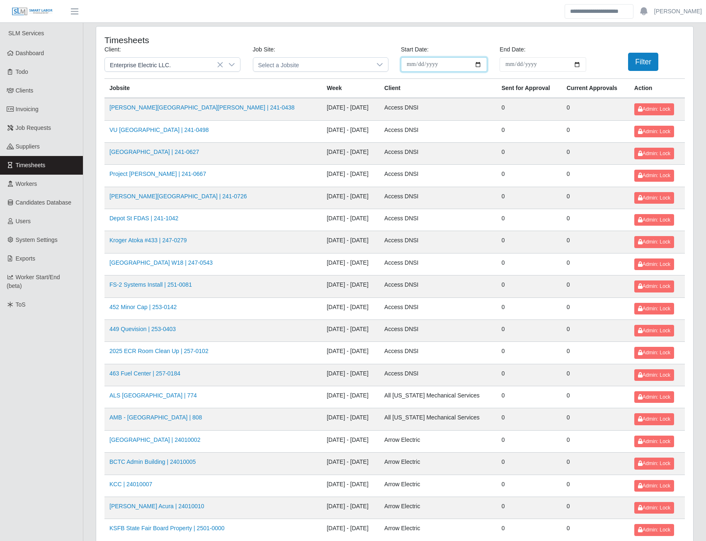
click at [477, 64] on input "**********" at bounding box center [444, 64] width 86 height 15
type input "**********"
click at [577, 64] on input "End Date:" at bounding box center [543, 64] width 86 height 15
type input "**********"
click at [646, 56] on button "Filter" at bounding box center [643, 62] width 30 height 18
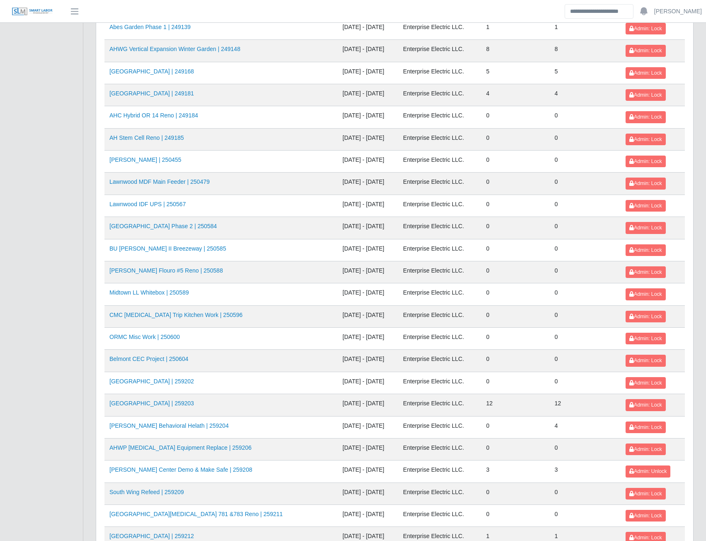
scroll to position [731, 0]
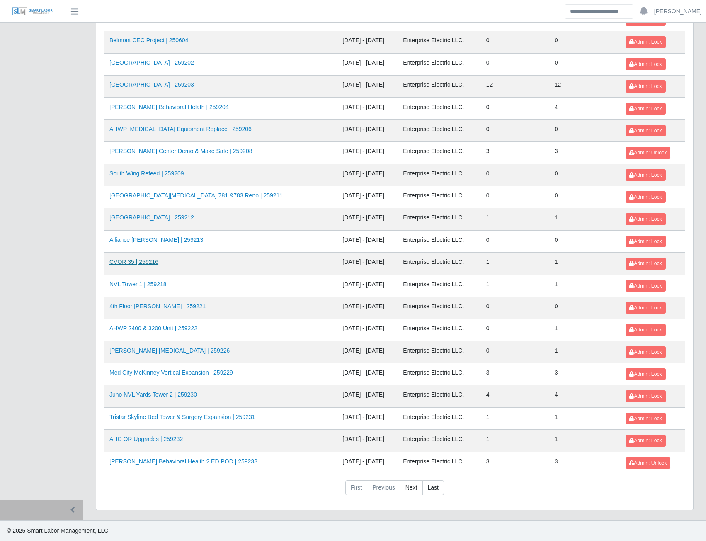
click at [146, 260] on link "CVOR 35 | 259216" at bounding box center [133, 261] width 49 height 7
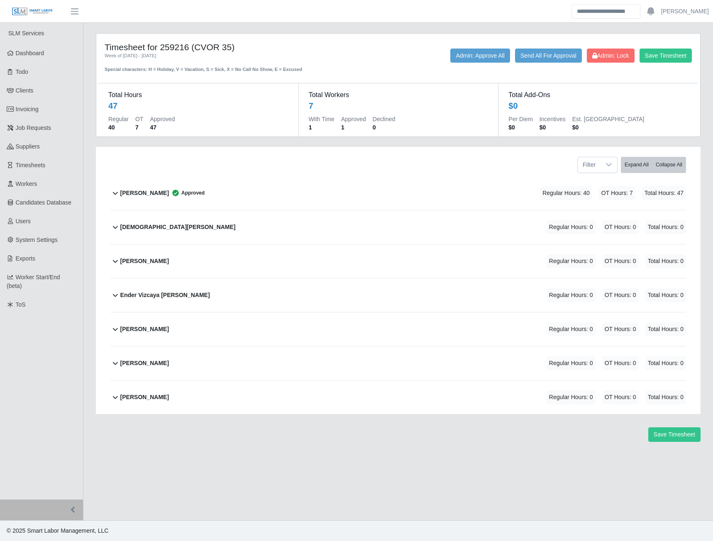
click at [138, 331] on b "Jorge Rondon Alvarado" at bounding box center [144, 329] width 49 height 9
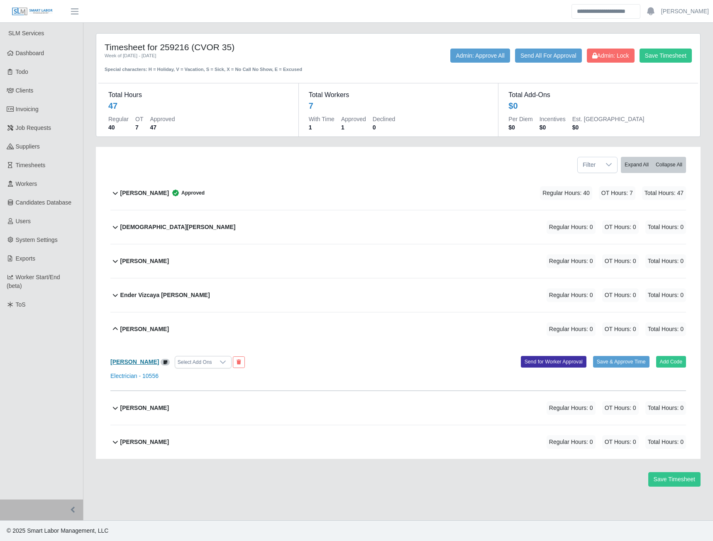
click at [150, 362] on b "Jorge Rondon Alvarado" at bounding box center [134, 361] width 49 height 7
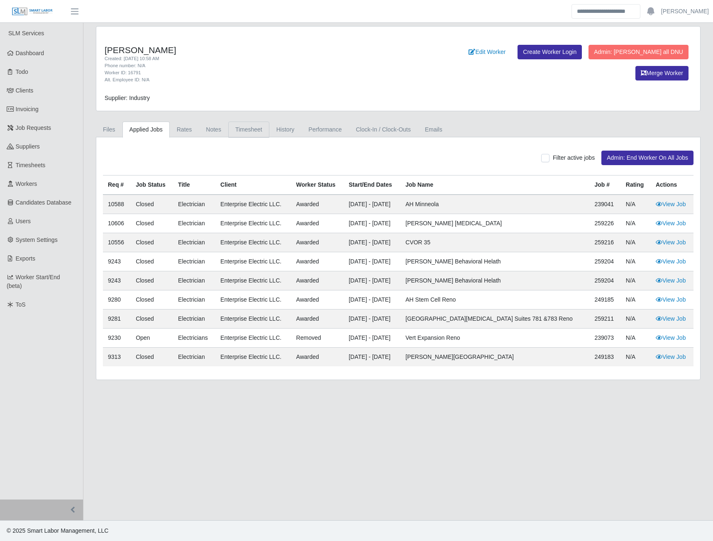
click at [240, 135] on link "Timesheet" at bounding box center [248, 130] width 41 height 16
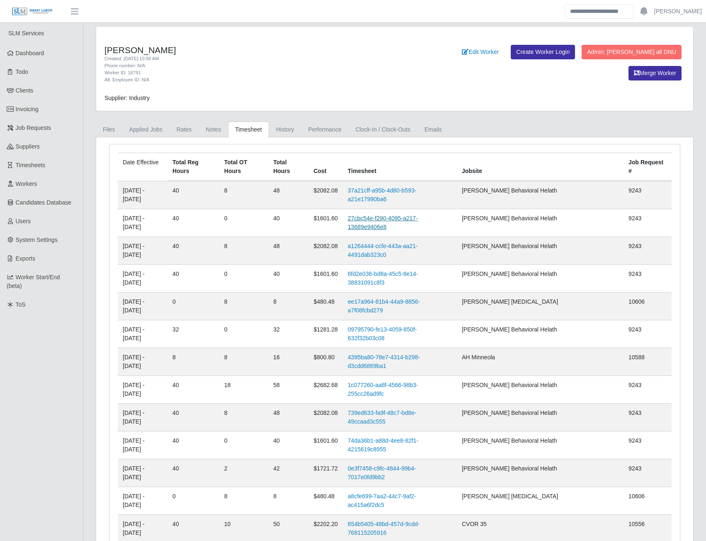
click at [417, 215] on link "27cbc54e-f290-4095-a217-13689e9406e8" at bounding box center [383, 222] width 70 height 15
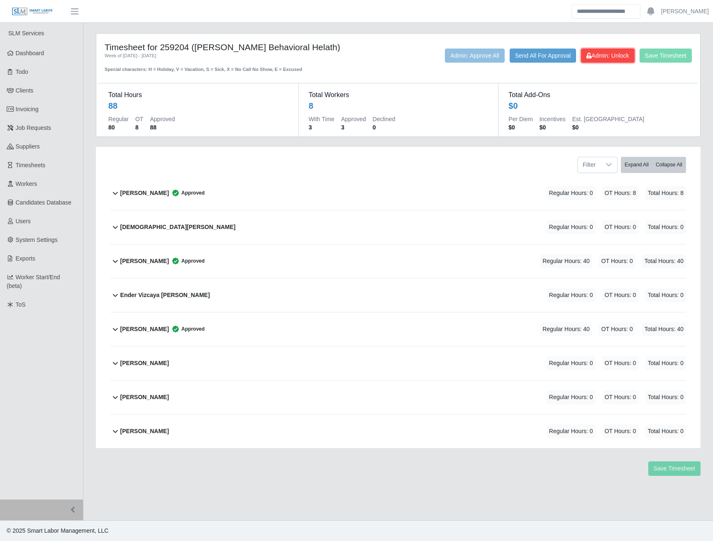
click at [588, 57] on icon at bounding box center [588, 56] width 5 height 6
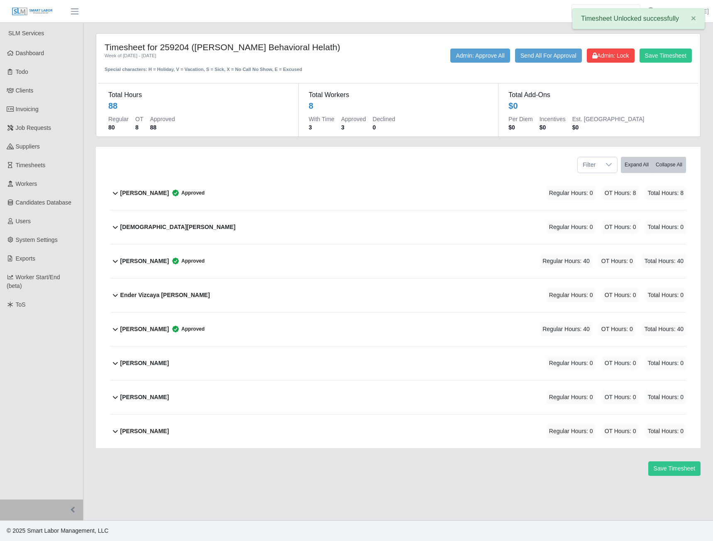
click at [150, 331] on b "[PERSON_NAME]" at bounding box center [144, 329] width 49 height 9
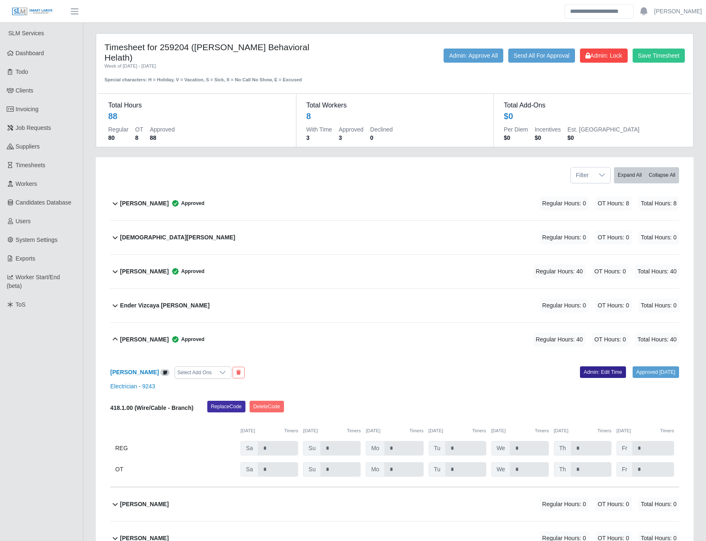
click at [580, 366] on link "Admin: Edit Time" at bounding box center [603, 372] width 46 height 12
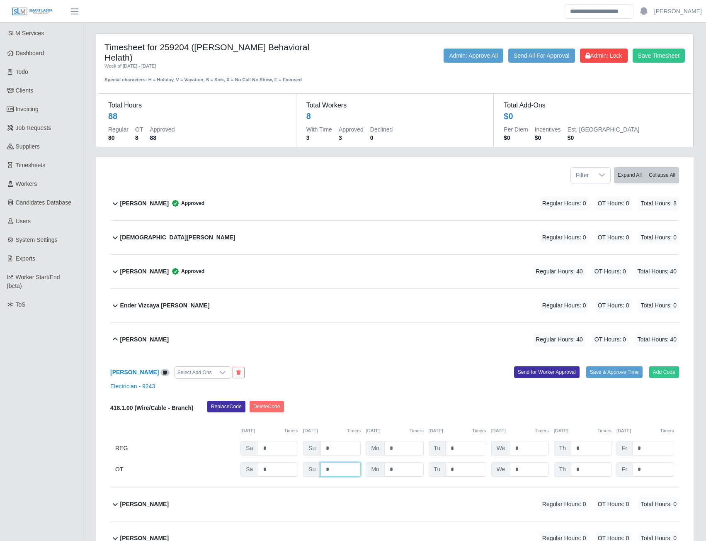
click at [332, 462] on input "*" at bounding box center [341, 469] width 40 height 15
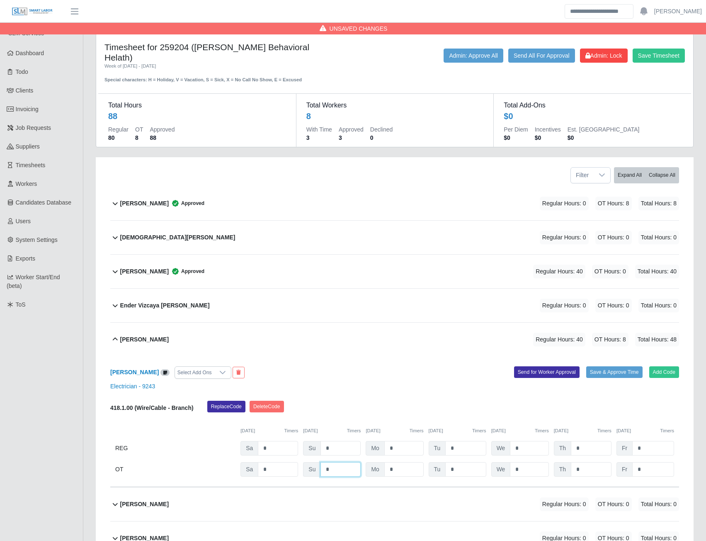
type input "*"
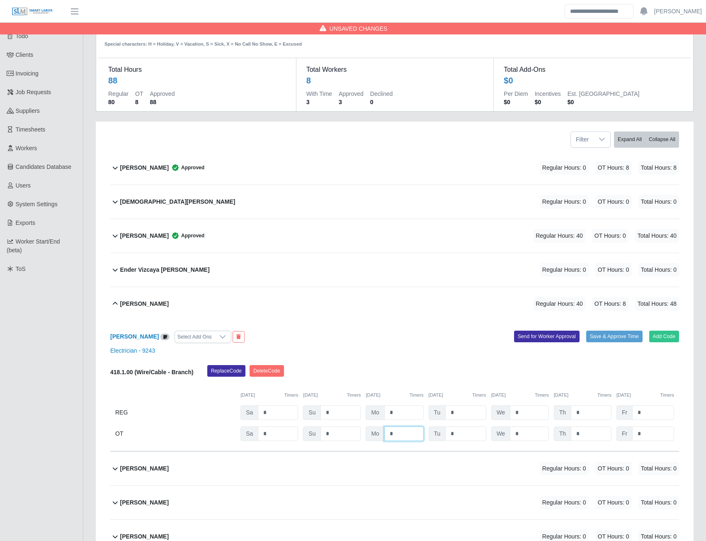
scroll to position [100, 0]
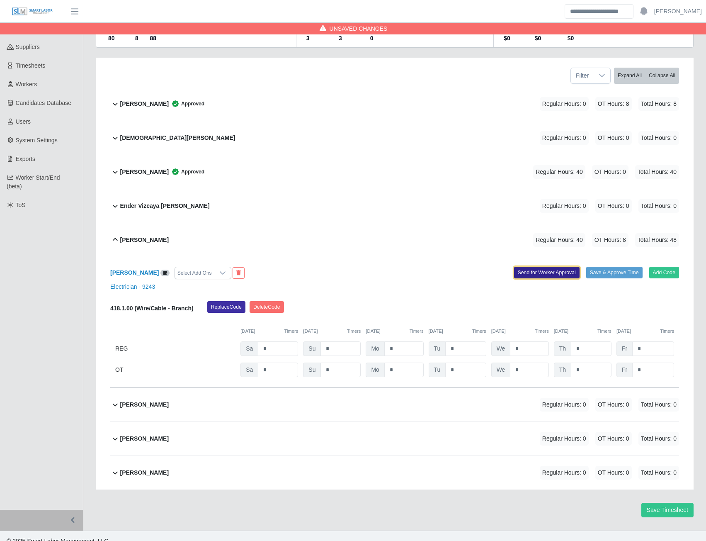
click at [548, 267] on button "Send for Worker Approval" at bounding box center [547, 273] width 66 height 12
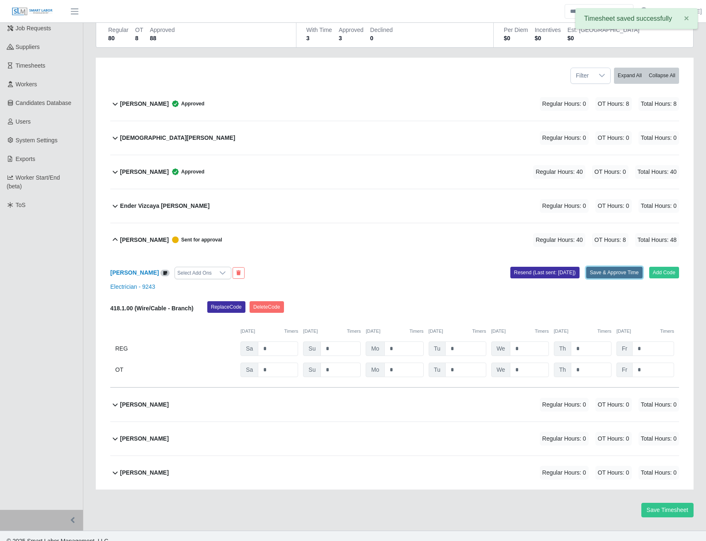
click at [602, 267] on button "Save & Approve Time" at bounding box center [614, 273] width 56 height 12
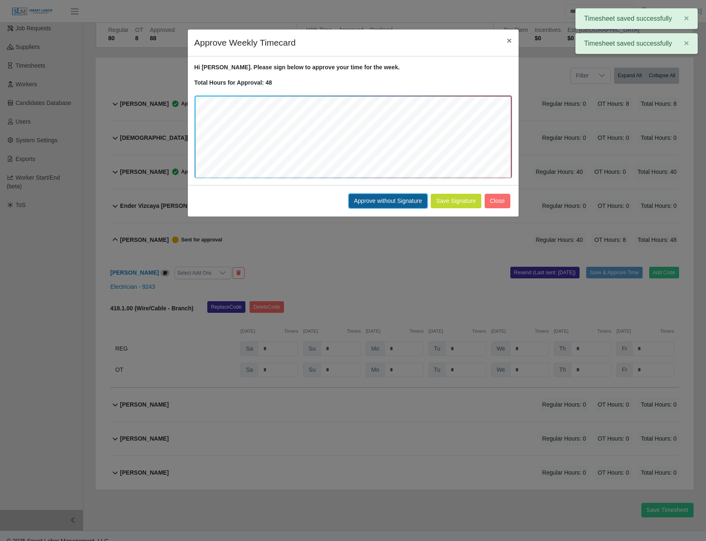
click at [375, 203] on button "Approve without Signature" at bounding box center [388, 201] width 79 height 15
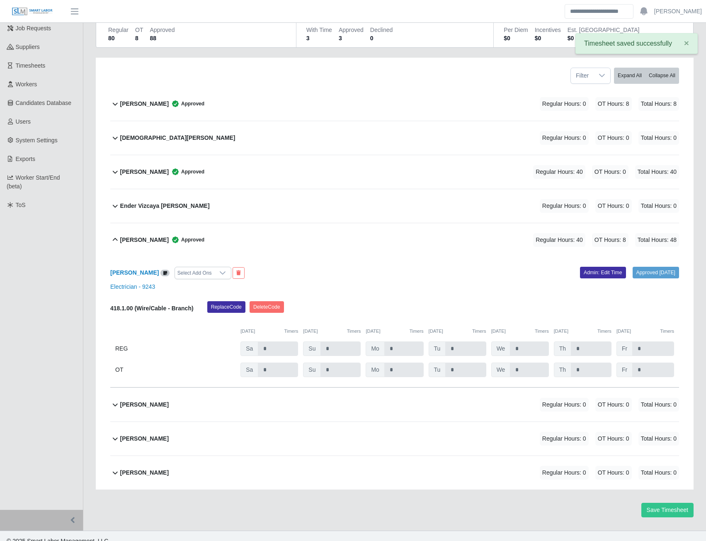
scroll to position [0, 0]
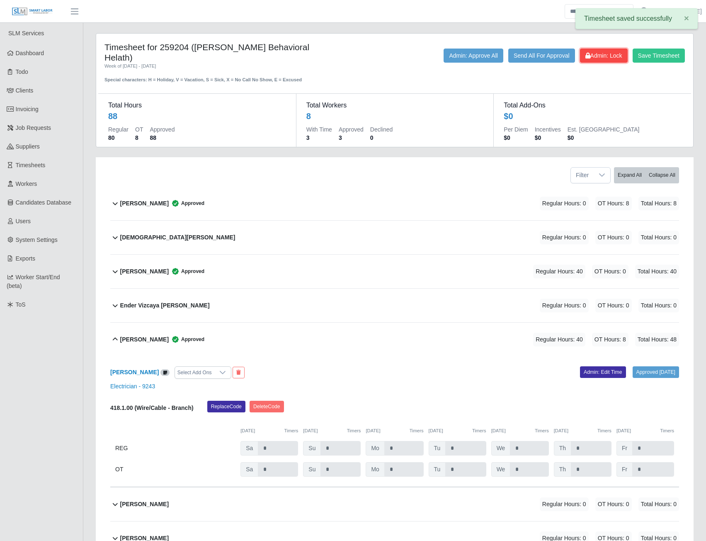
click at [595, 61] on button "Admin: Lock" at bounding box center [604, 56] width 48 height 14
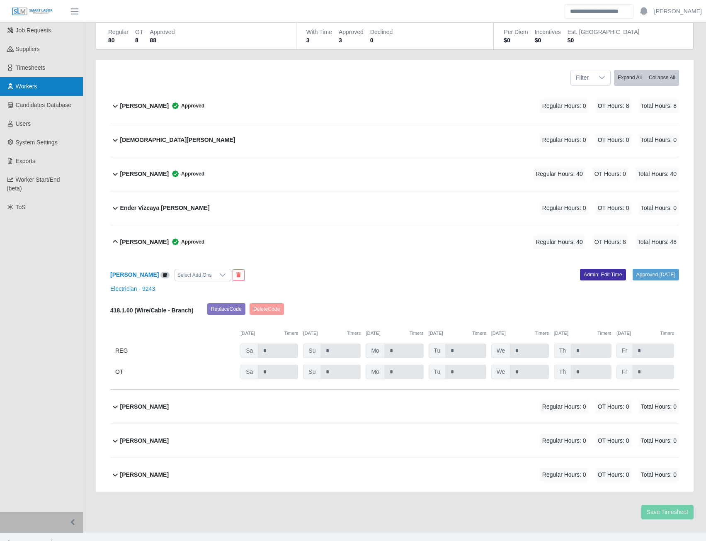
scroll to position [100, 0]
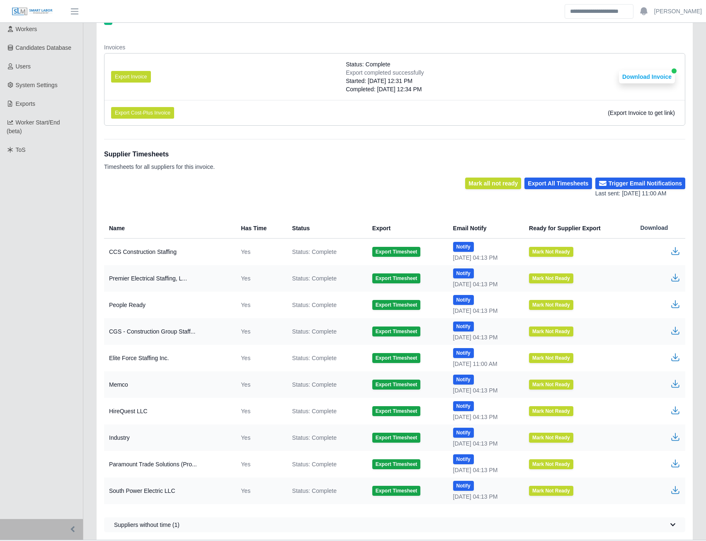
scroll to position [174, 0]
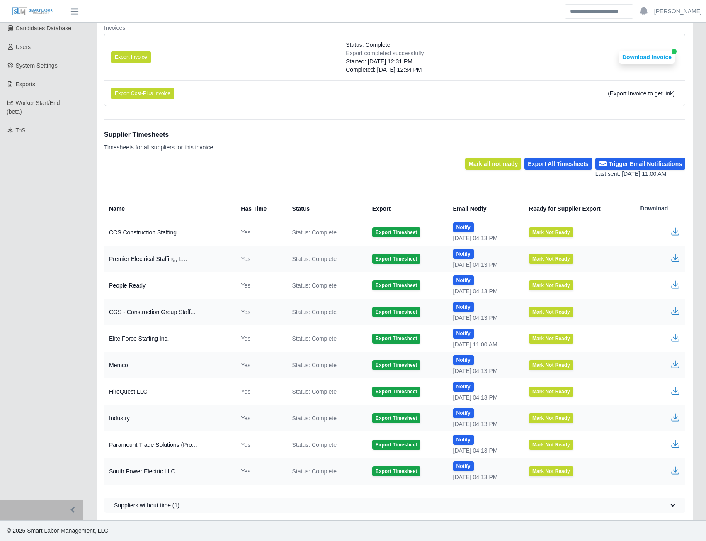
click at [676, 419] on icon "button" at bounding box center [675, 416] width 5 height 6
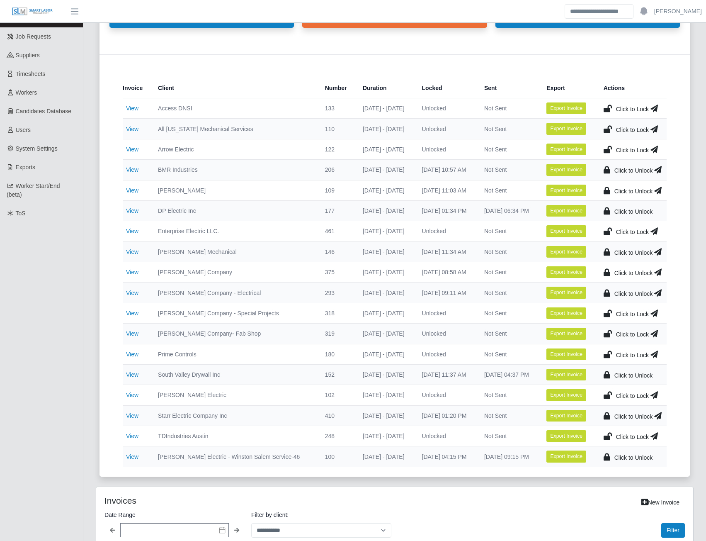
scroll to position [433, 0]
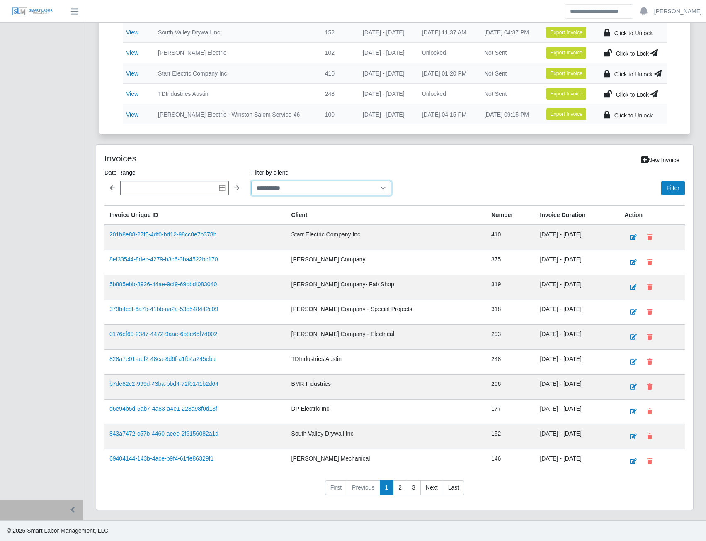
click at [286, 187] on select "**********" at bounding box center [321, 188] width 140 height 15
select select "**********"
click at [251, 181] on select "**********" at bounding box center [321, 188] width 140 height 15
click at [668, 191] on button "Filter" at bounding box center [674, 188] width 24 height 15
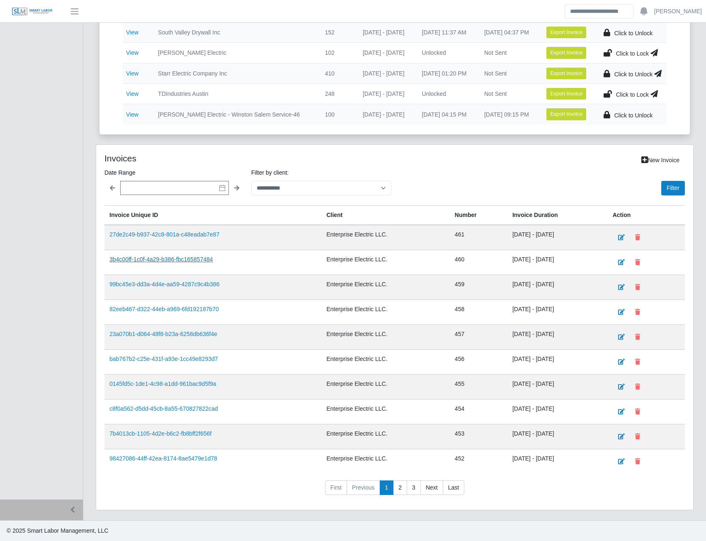
click at [187, 261] on link "3b4c00ff-1c0f-4a29-b386-fbc165857484" at bounding box center [161, 259] width 104 height 7
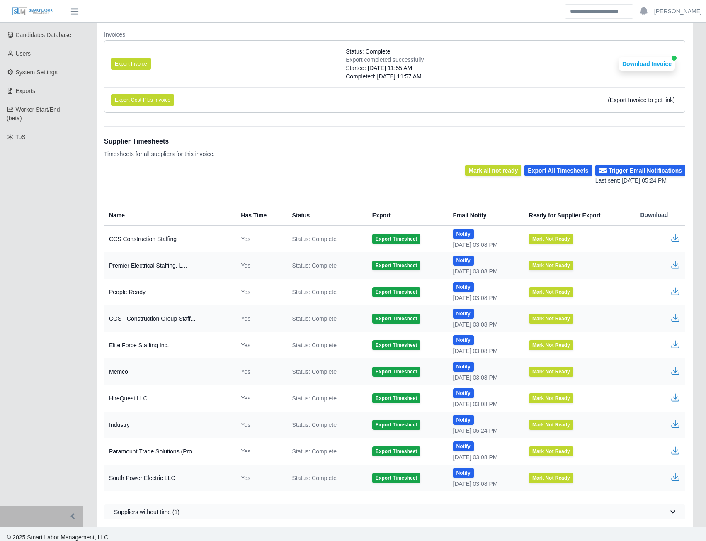
scroll to position [174, 0]
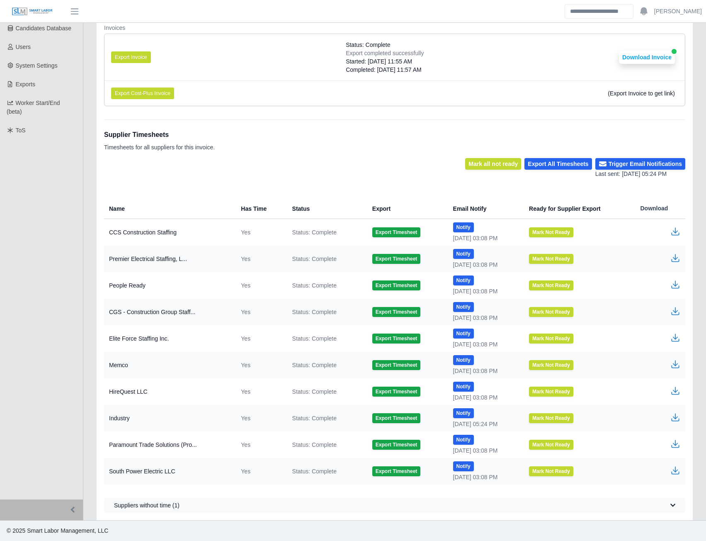
click at [677, 418] on icon "button" at bounding box center [676, 417] width 10 height 10
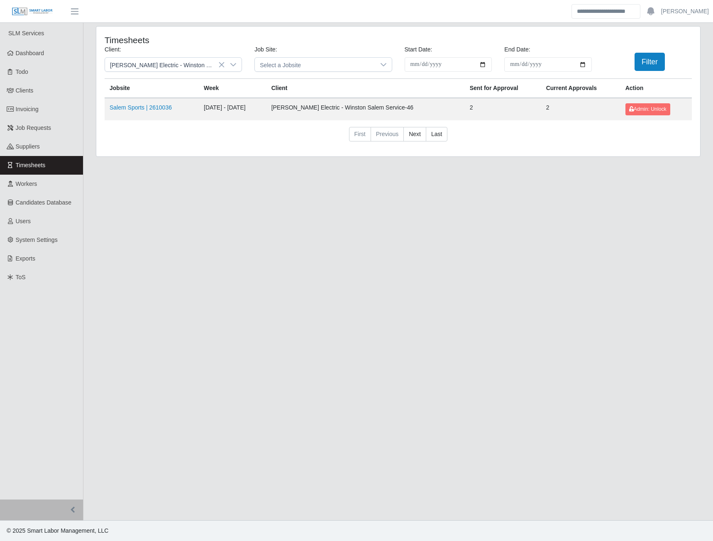
click at [52, 165] on link "Timesheets" at bounding box center [41, 165] width 83 height 19
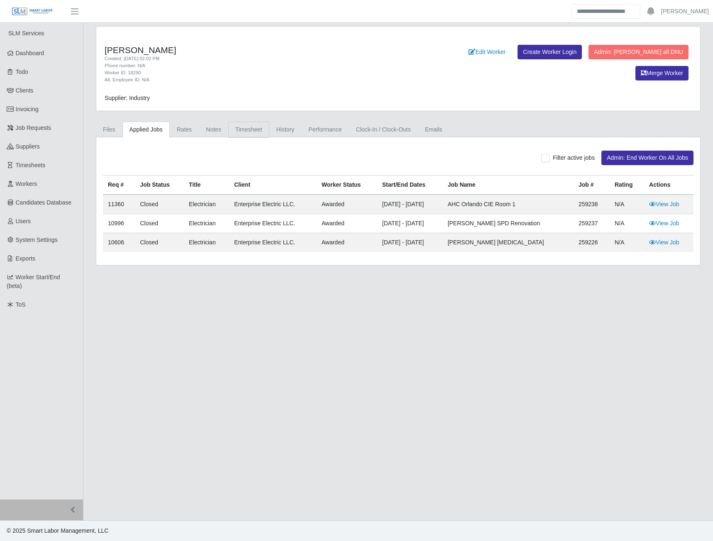
click at [259, 129] on link "Timesheet" at bounding box center [248, 130] width 41 height 16
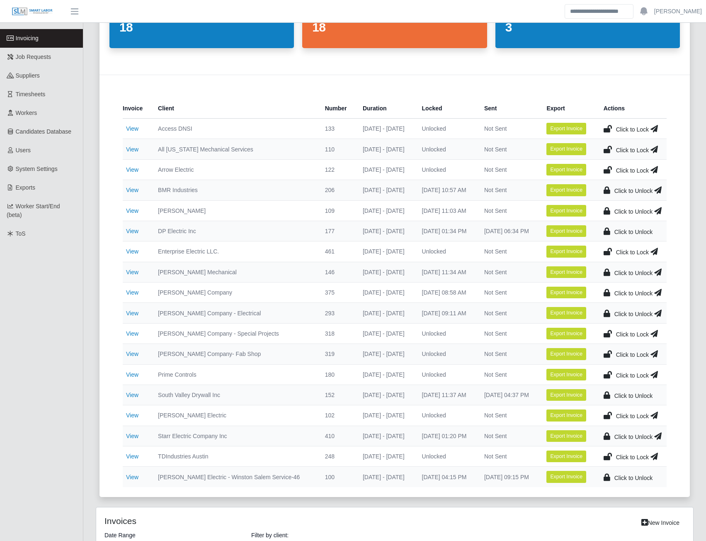
scroll to position [433, 0]
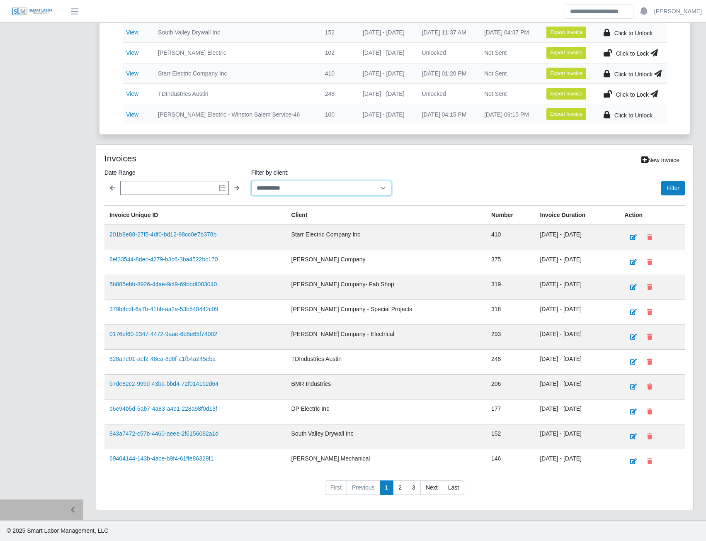
click at [296, 182] on select "**********" at bounding box center [321, 188] width 140 height 15
select select "**********"
click at [251, 181] on select "**********" at bounding box center [321, 188] width 140 height 15
click at [668, 191] on button "Filter" at bounding box center [674, 188] width 24 height 15
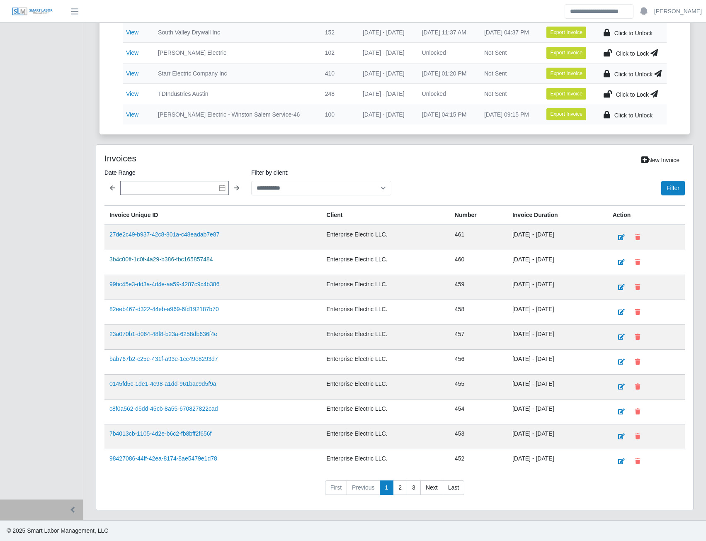
click at [181, 262] on link "3b4c00ff-1c0f-4a29-b386-fbc165857484" at bounding box center [161, 259] width 104 height 7
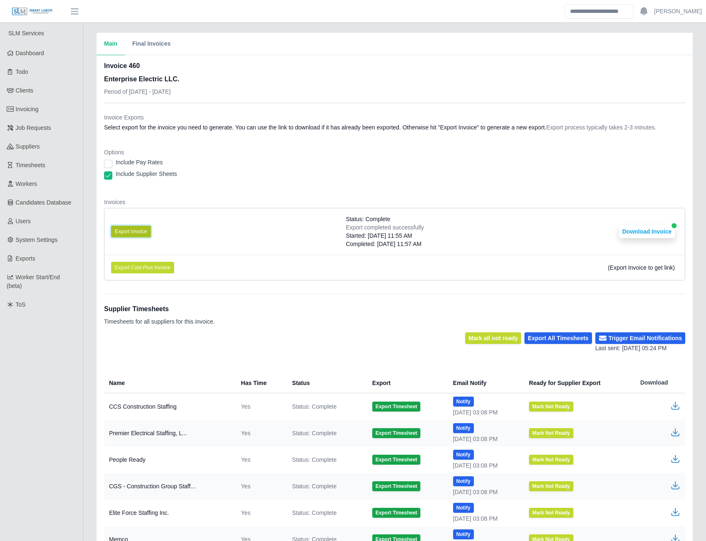
click at [136, 231] on button "Export Invoice" at bounding box center [131, 232] width 40 height 12
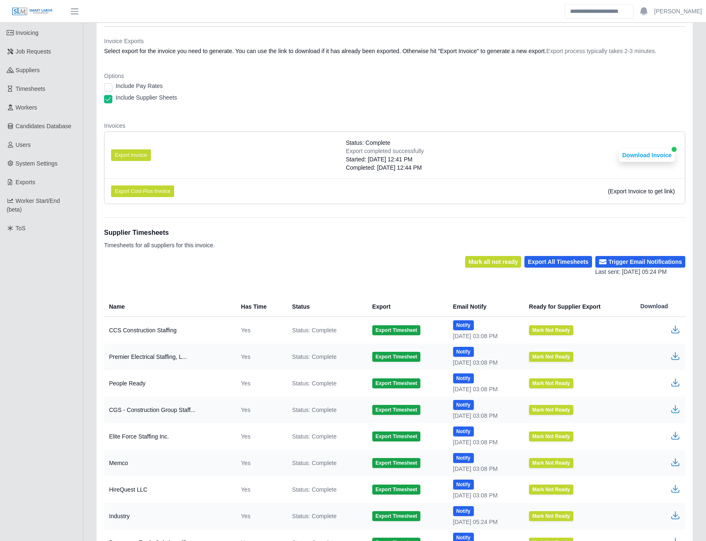
scroll to position [166, 0]
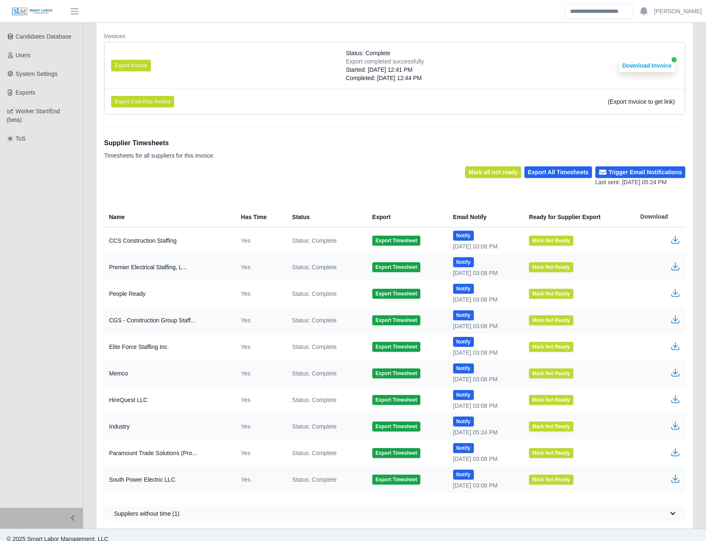
click at [675, 428] on icon "button" at bounding box center [676, 426] width 10 height 10
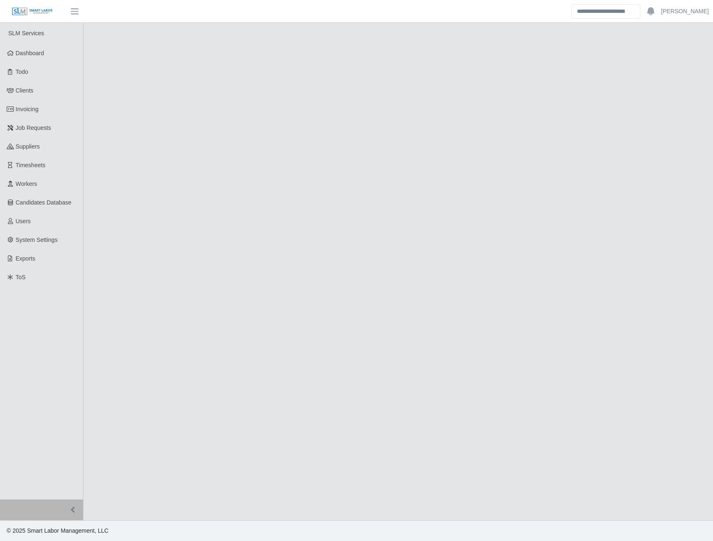
select select "******"
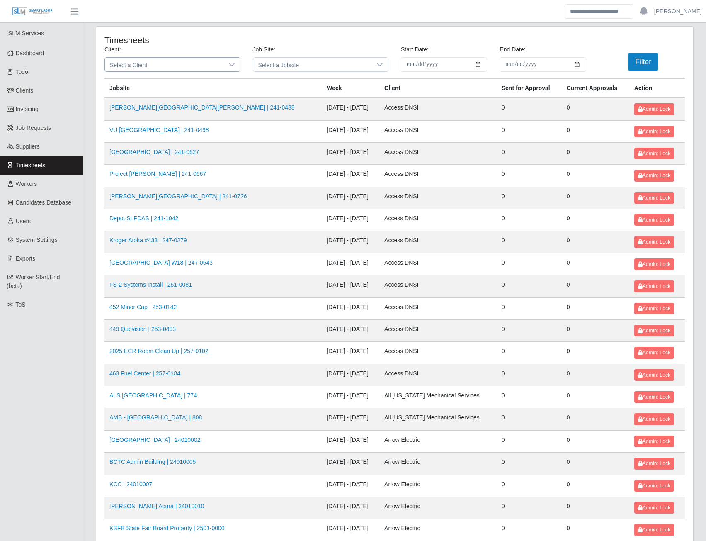
click at [230, 63] on icon at bounding box center [232, 64] width 6 height 3
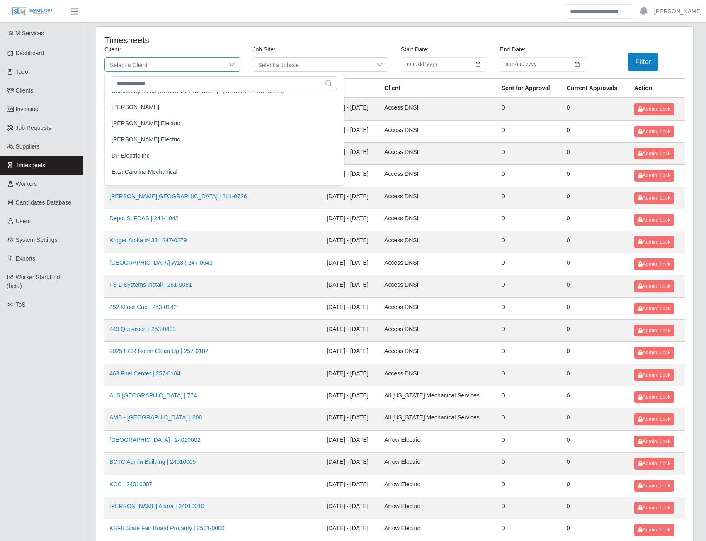
scroll to position [373, 0]
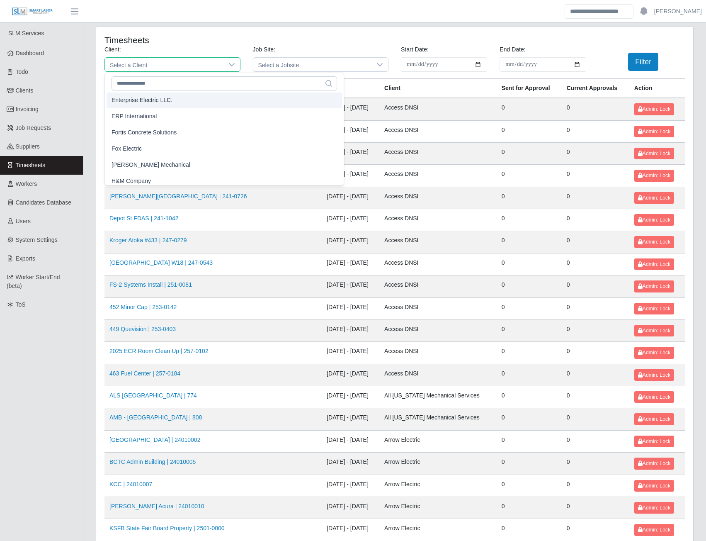
click at [148, 98] on span "Enterprise Electric LLC." at bounding box center [142, 100] width 61 height 9
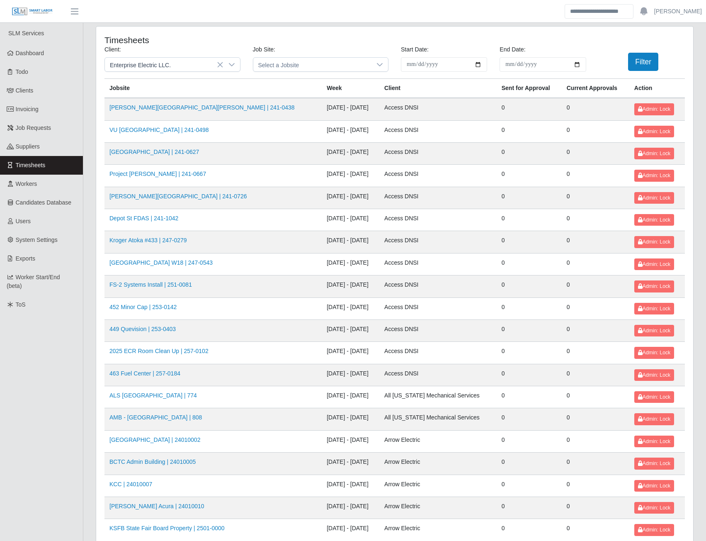
click at [479, 65] on input "**********" at bounding box center [444, 64] width 86 height 15
type input "**********"
click at [577, 65] on input "End Date:" at bounding box center [543, 64] width 86 height 15
type input "**********"
click at [633, 66] on button "Filter" at bounding box center [643, 62] width 30 height 18
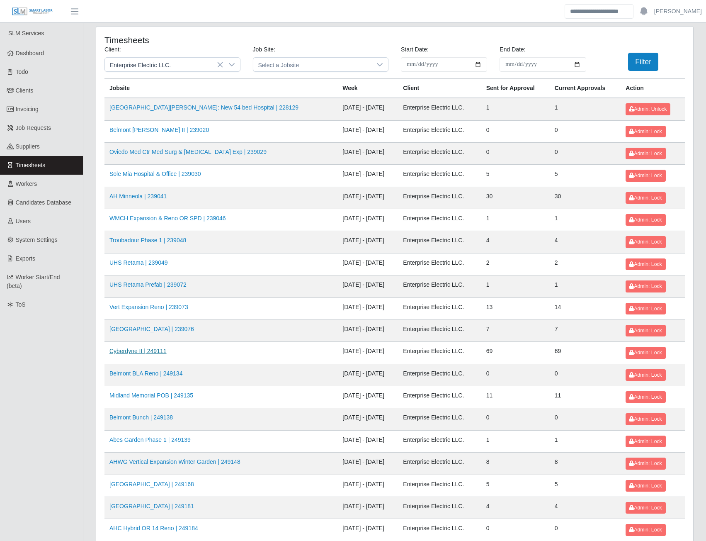
click at [136, 353] on link "Cyberdyne II | 249111" at bounding box center [137, 351] width 57 height 7
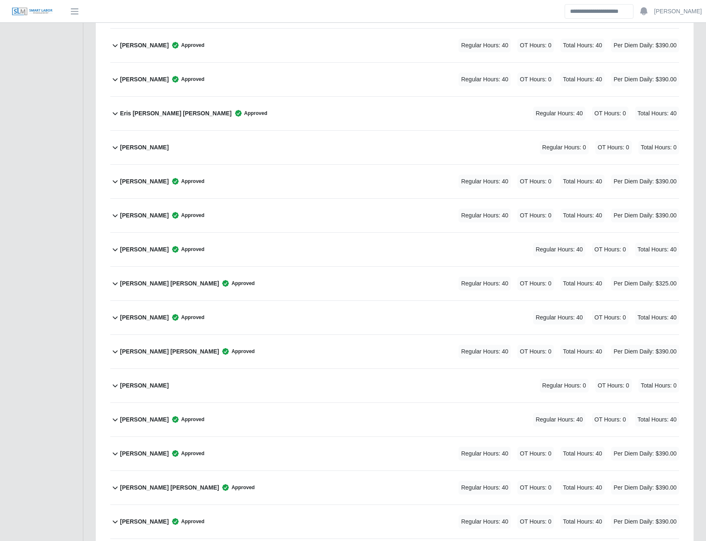
scroll to position [829, 0]
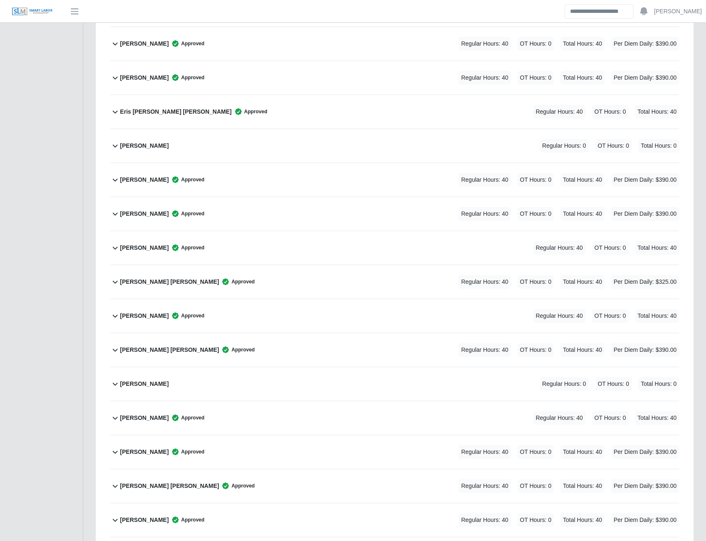
click at [158, 282] on b "[PERSON_NAME] [PERSON_NAME]" at bounding box center [169, 281] width 99 height 9
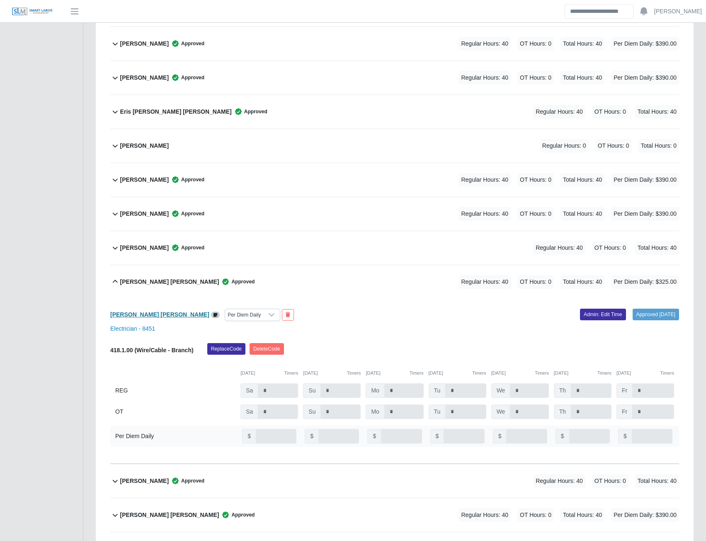
click at [154, 316] on b "Fredy Rodriguez Vasconcelos" at bounding box center [159, 314] width 99 height 7
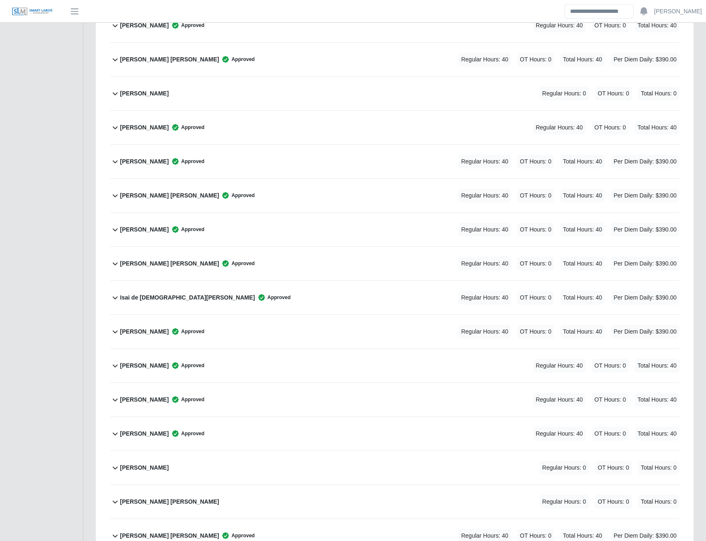
scroll to position [1410, 0]
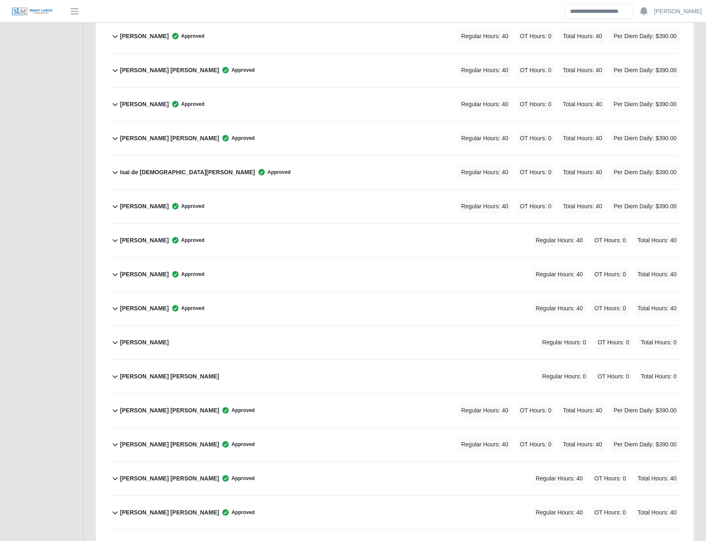
click at [161, 408] on b "Joan W. Torres Lopez" at bounding box center [169, 410] width 99 height 9
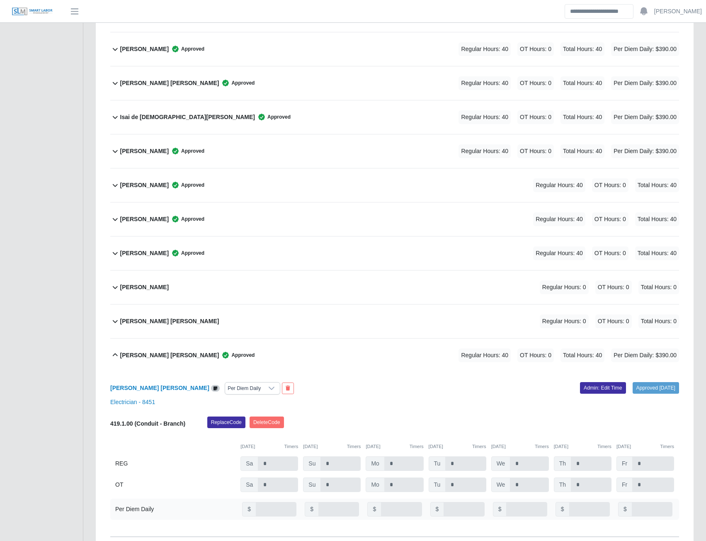
scroll to position [1576, 0]
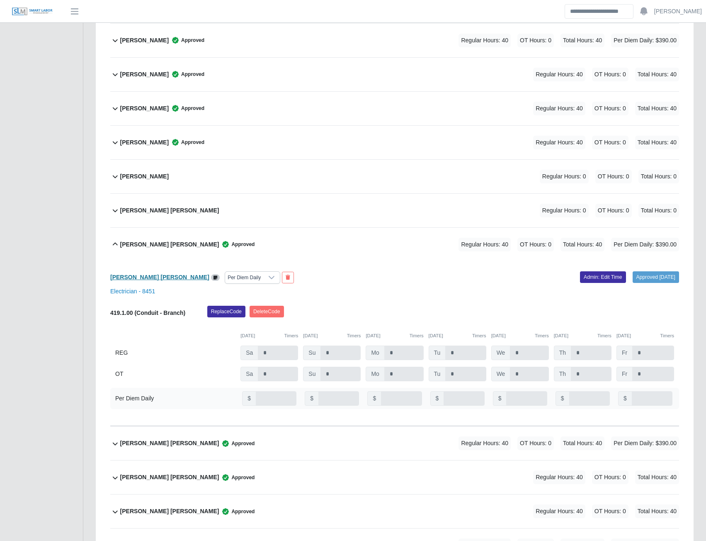
click at [151, 278] on b "Joan W. Torres Lopez" at bounding box center [159, 277] width 99 height 7
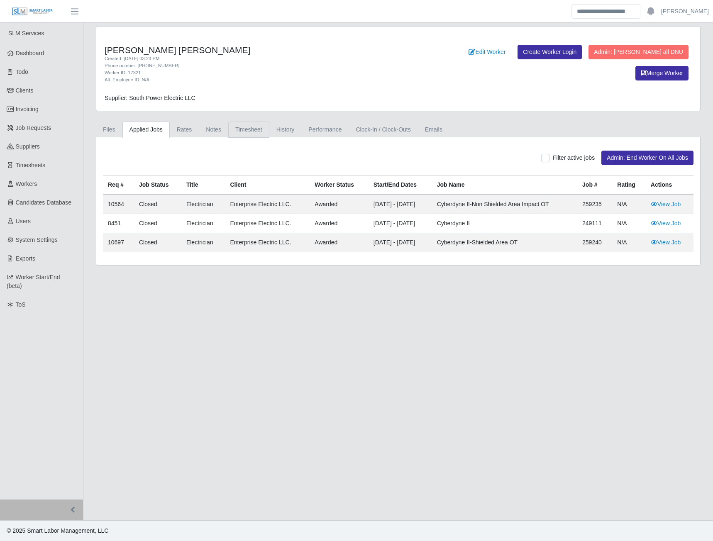
click at [244, 126] on link "Timesheet" at bounding box center [248, 130] width 41 height 16
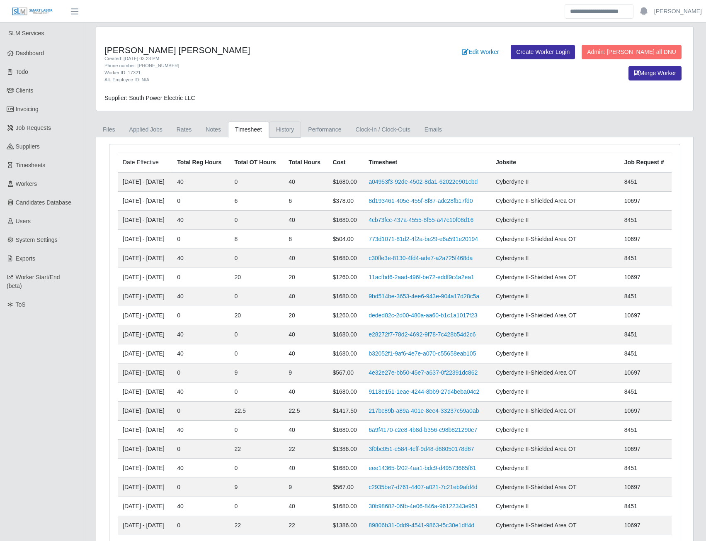
click at [281, 131] on link "History" at bounding box center [285, 130] width 32 height 16
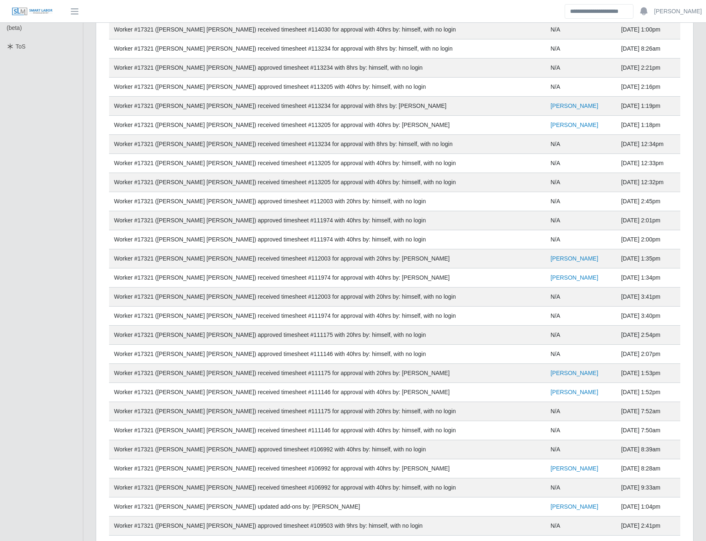
scroll to position [632, 0]
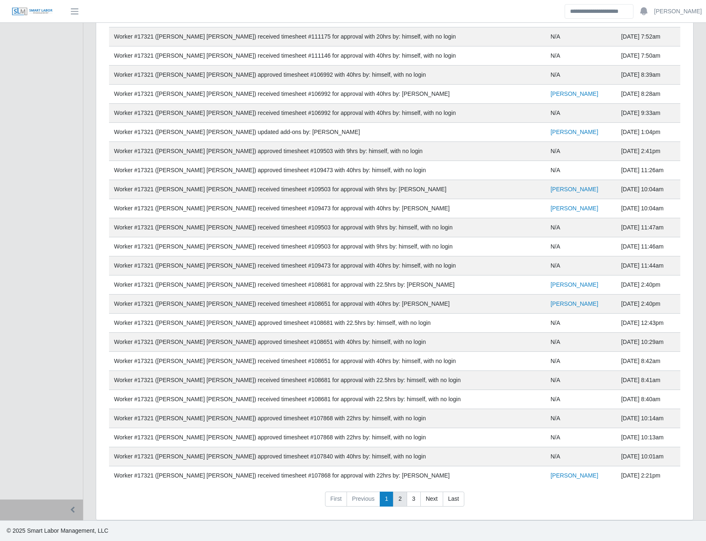
click at [399, 498] on link "2" at bounding box center [400, 498] width 14 height 15
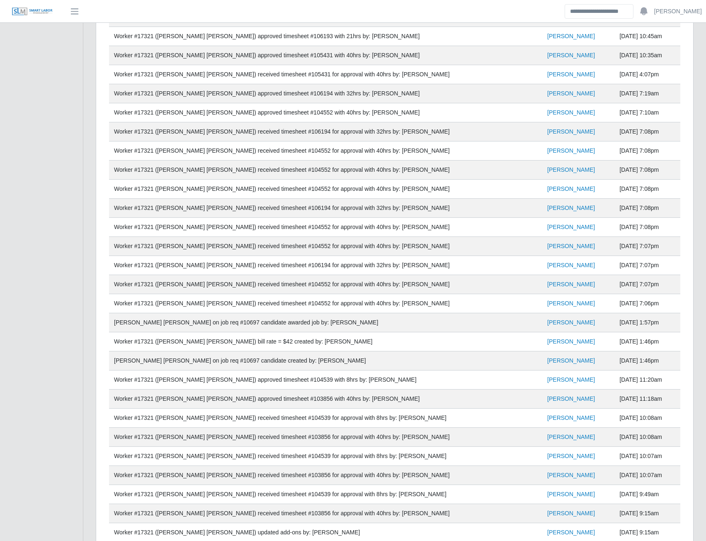
scroll to position [0, 0]
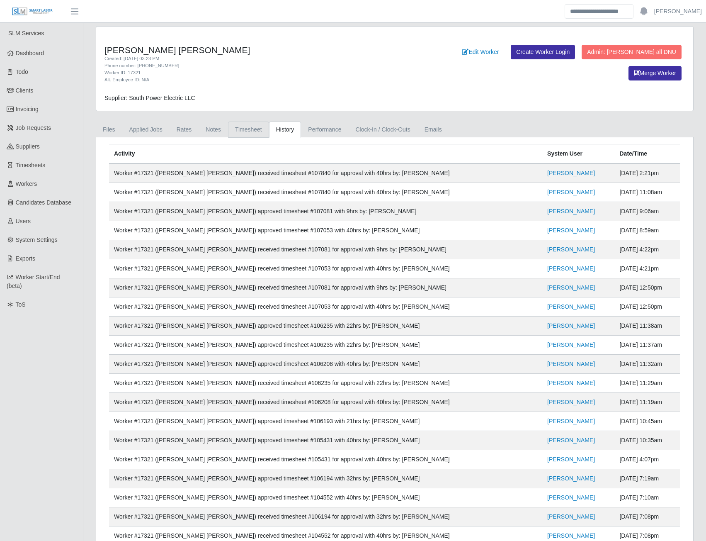
click at [254, 128] on link "Timesheet" at bounding box center [248, 130] width 41 height 16
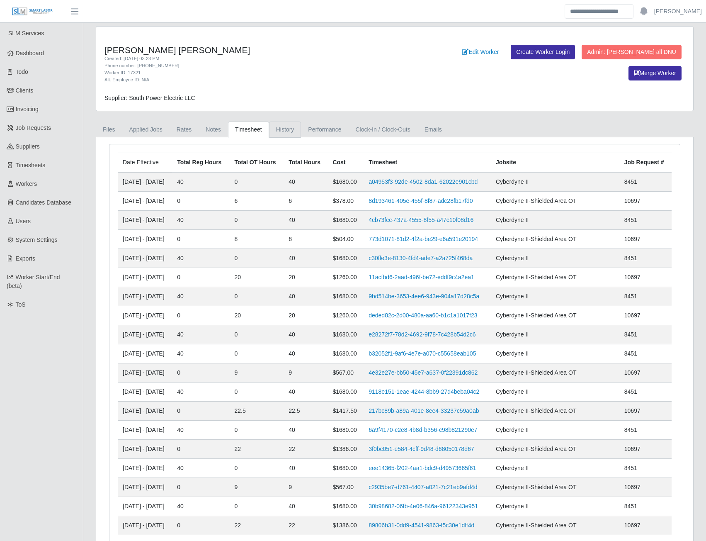
click at [288, 129] on link "History" at bounding box center [285, 130] width 32 height 16
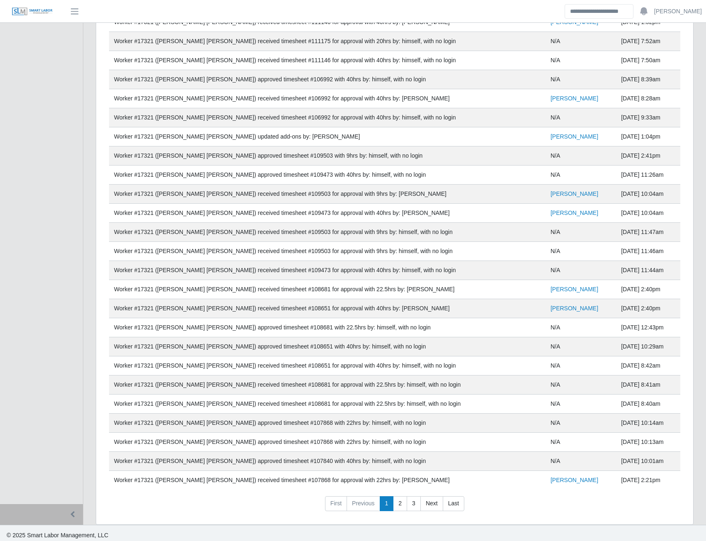
scroll to position [632, 0]
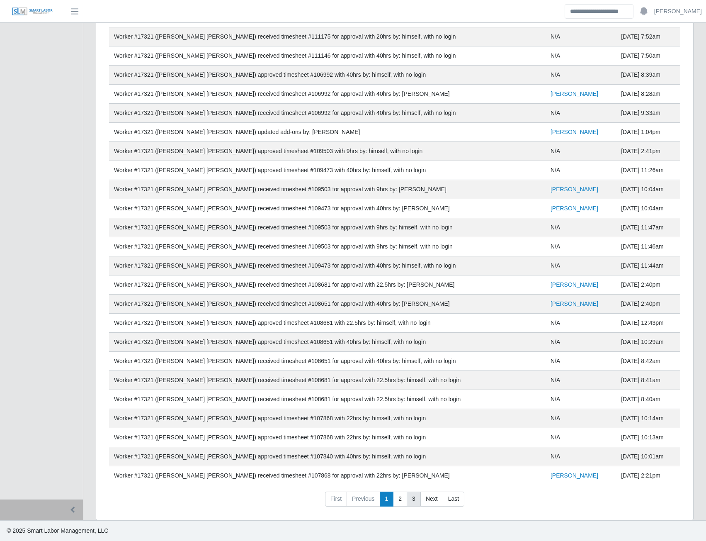
click at [408, 501] on link "3" at bounding box center [414, 498] width 14 height 15
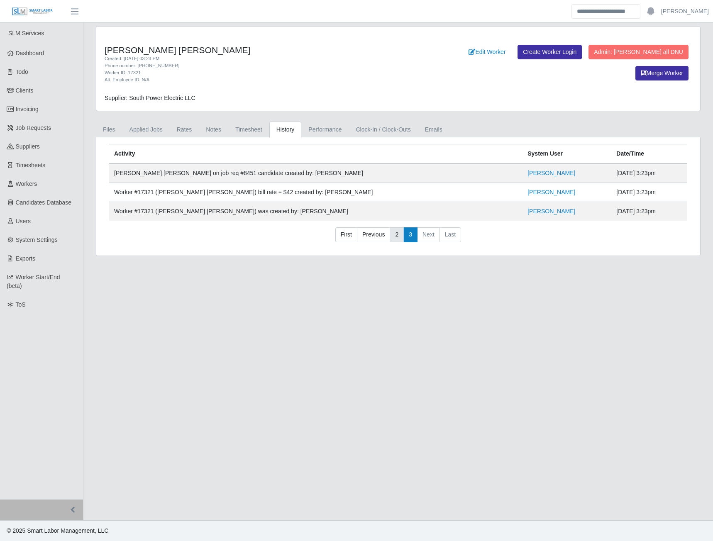
click at [397, 235] on link "2" at bounding box center [396, 234] width 14 height 15
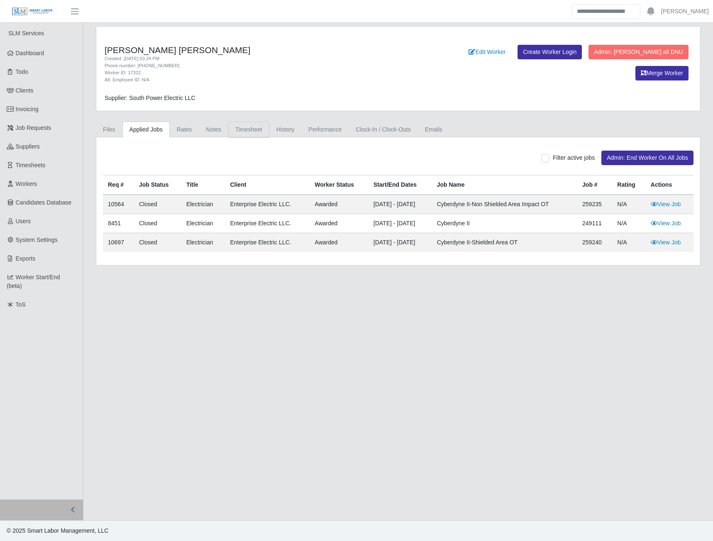
click at [246, 132] on link "Timesheet" at bounding box center [248, 130] width 41 height 16
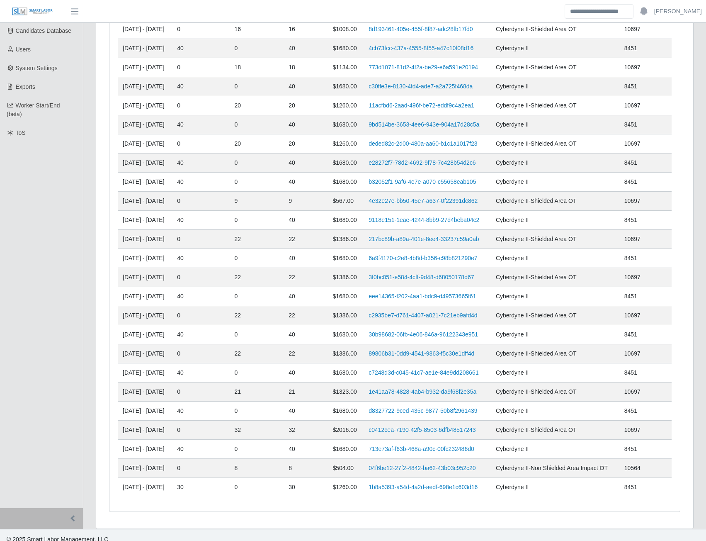
scroll to position [180, 0]
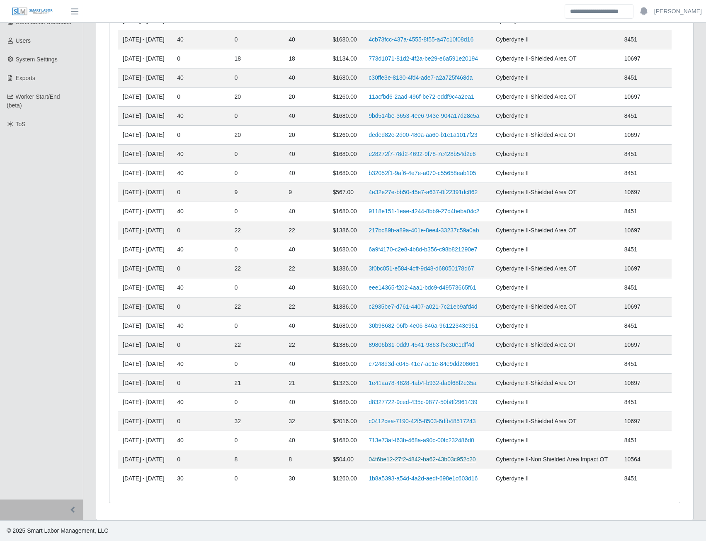
click at [402, 461] on link "04f6be12-27f2-4842-ba62-43b03c952c20" at bounding box center [422, 459] width 107 height 7
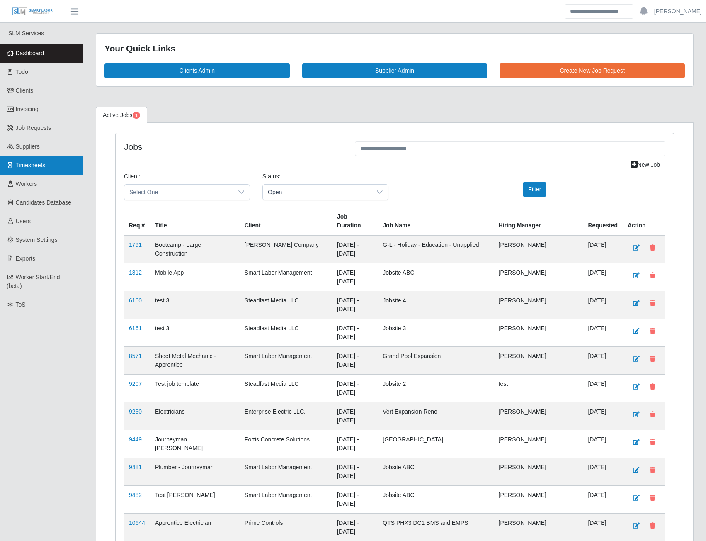
click at [37, 167] on span "Timesheets" at bounding box center [31, 165] width 30 height 7
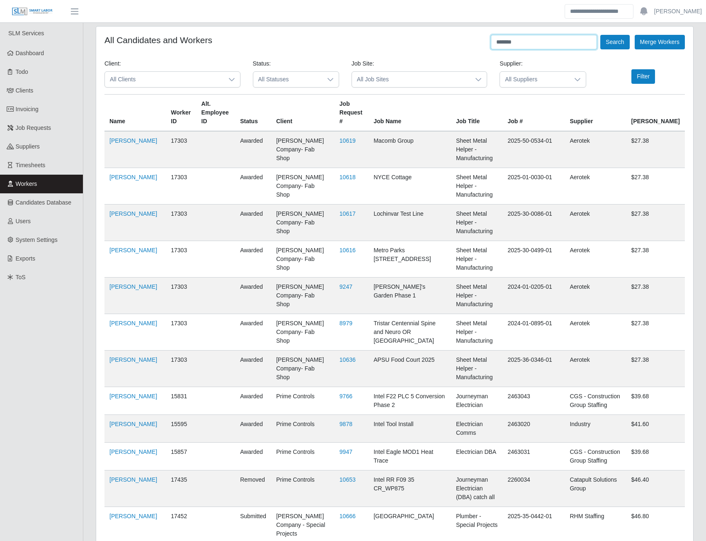
click at [520, 41] on input "******" at bounding box center [544, 42] width 106 height 15
type input "*"
click at [601, 35] on button "Search" at bounding box center [615, 42] width 29 height 15
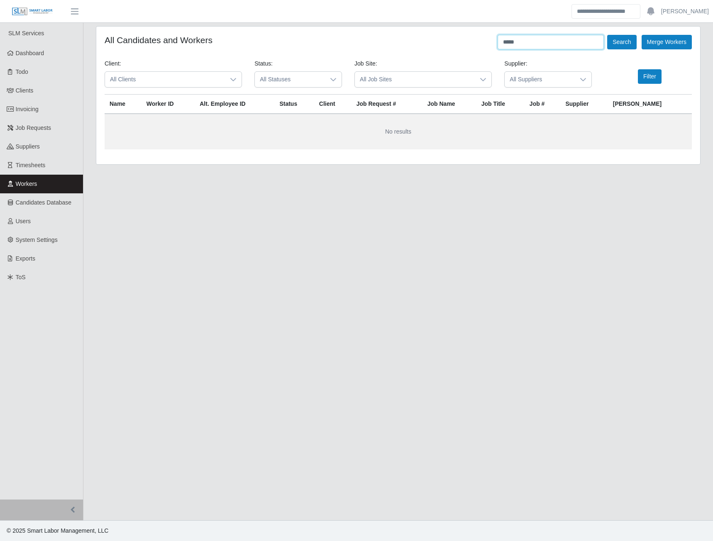
type input "****"
click at [607, 35] on button "Search" at bounding box center [621, 42] width 29 height 15
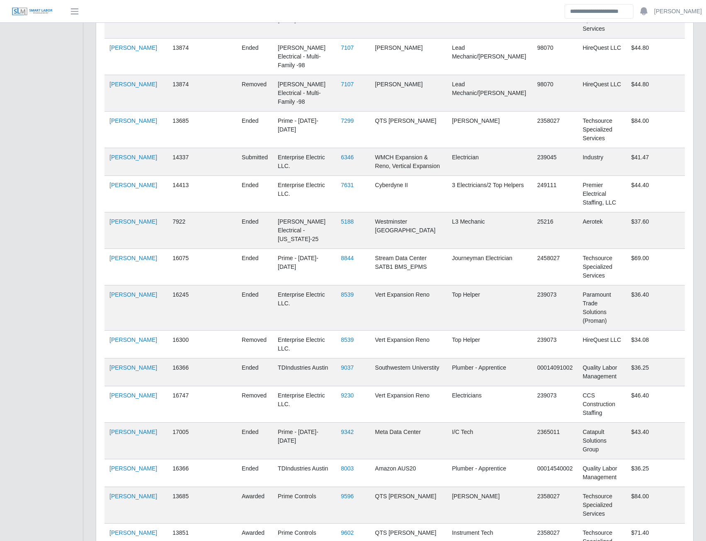
scroll to position [1209, 0]
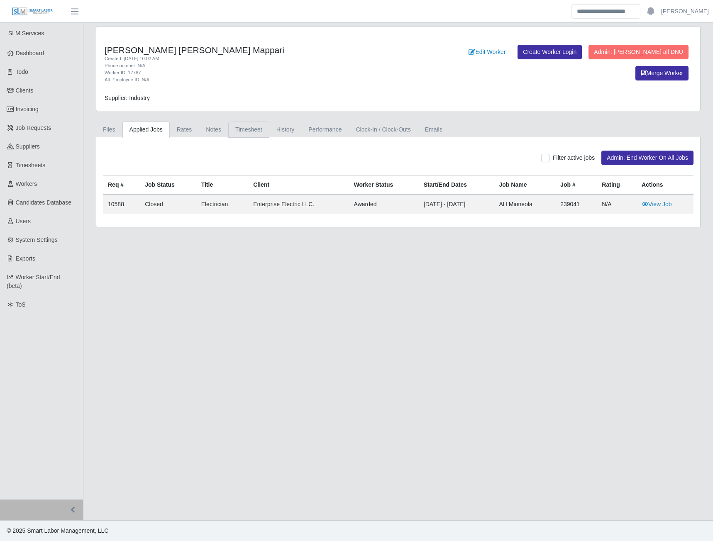
click at [241, 133] on link "Timesheet" at bounding box center [248, 130] width 41 height 16
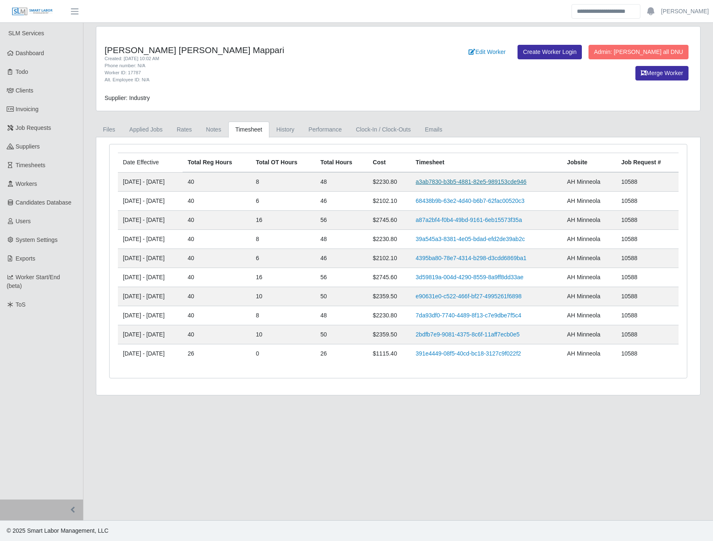
click at [448, 185] on link "a3ab7830-b3b5-4881-82e5-989153cde946" at bounding box center [471, 181] width 111 height 7
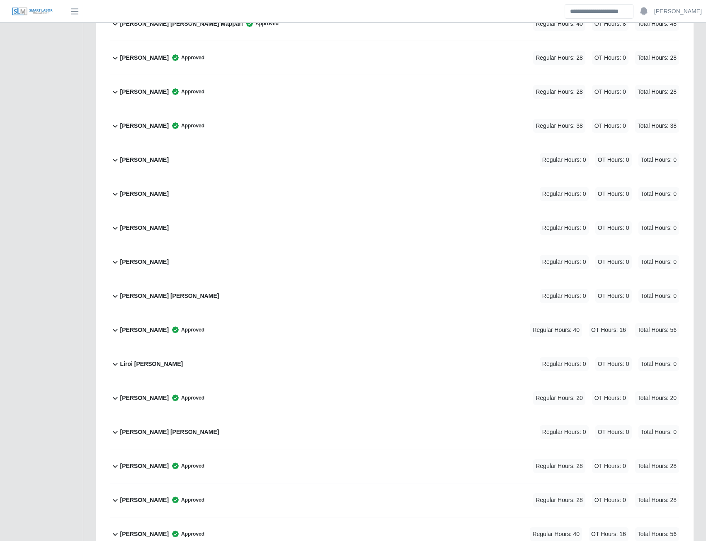
scroll to position [829, 0]
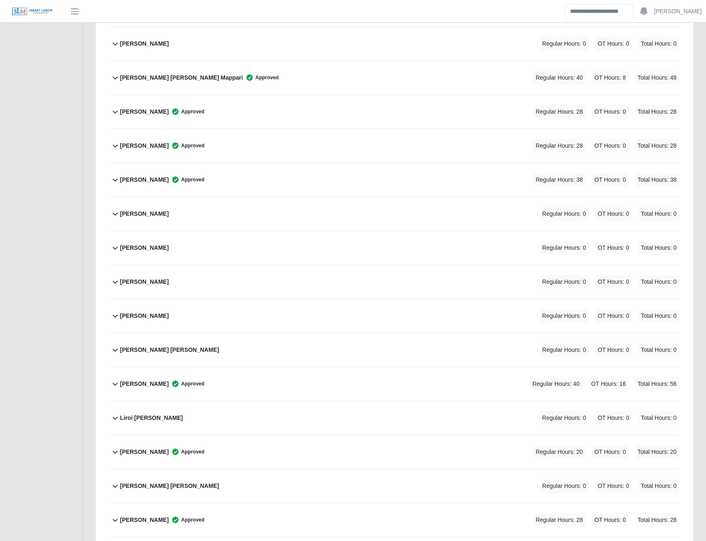
click at [154, 78] on b "[PERSON_NAME] [PERSON_NAME] Mappari" at bounding box center [181, 77] width 123 height 9
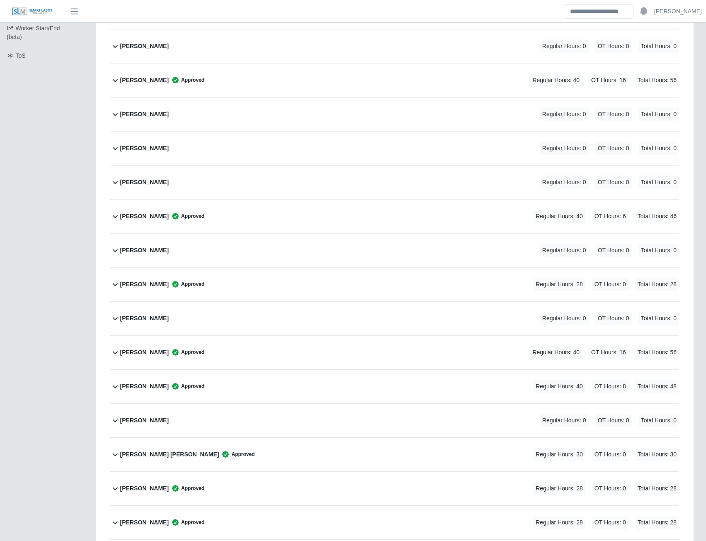
scroll to position [0, 0]
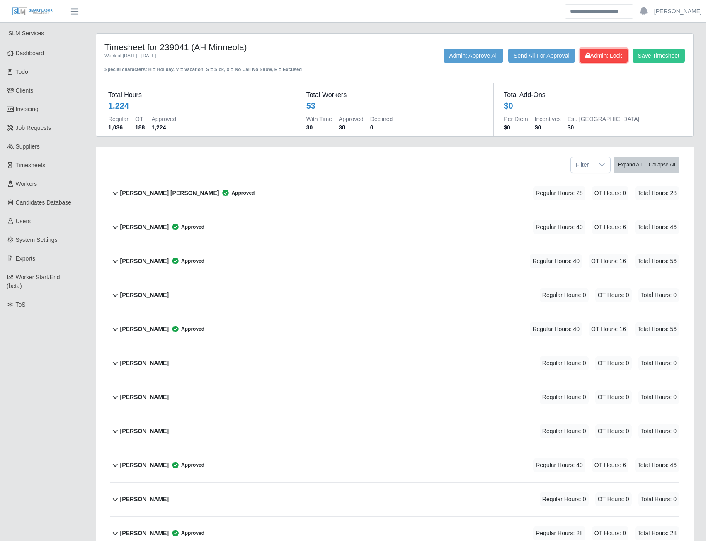
drag, startPoint x: 586, startPoint y: 56, endPoint x: 522, endPoint y: 97, distance: 75.8
click at [586, 56] on icon at bounding box center [588, 56] width 5 height 6
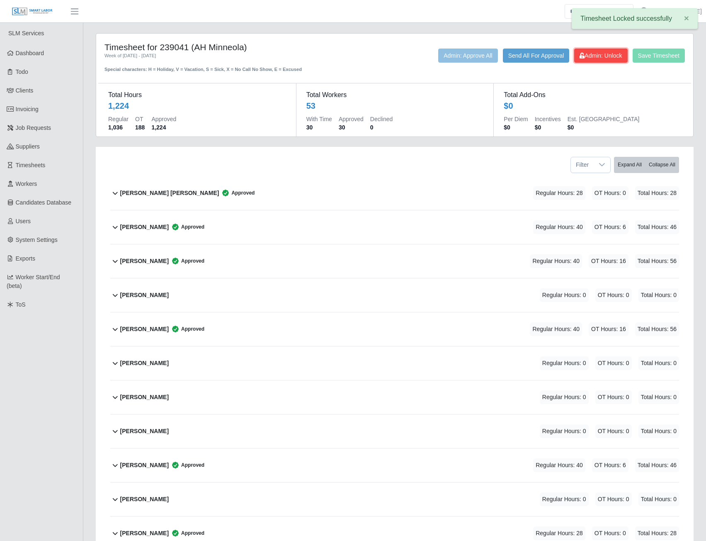
click at [604, 51] on button "Admin: Unlock" at bounding box center [600, 56] width 53 height 14
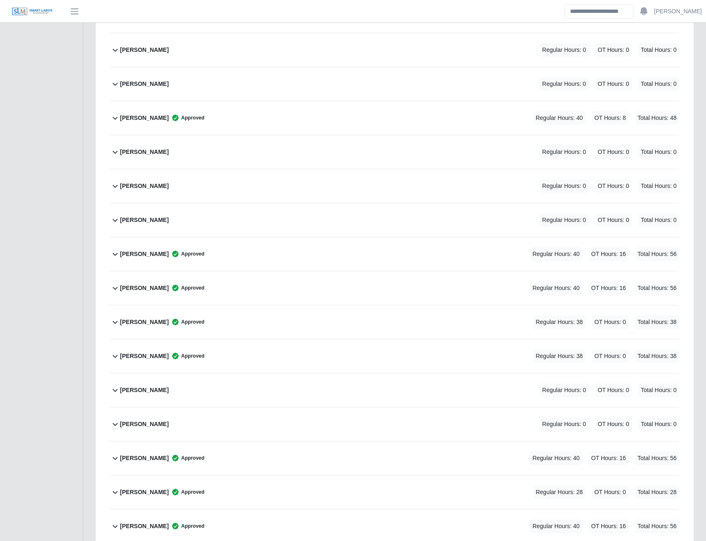
scroll to position [1535, 0]
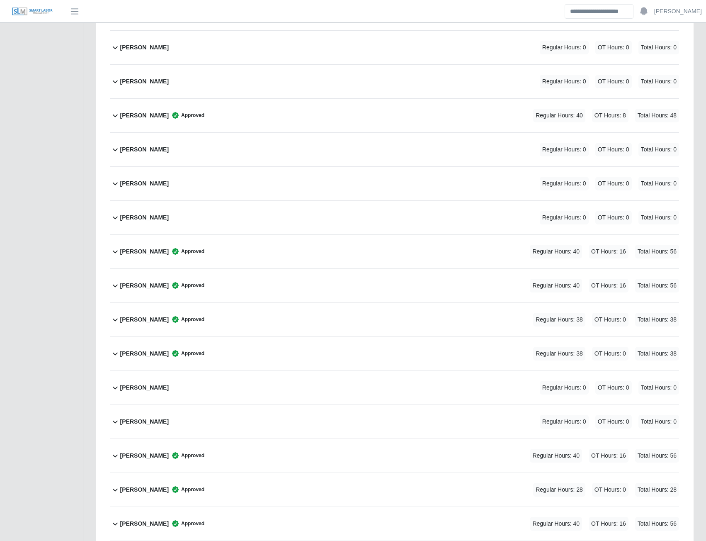
click at [144, 354] on b "[PERSON_NAME]" at bounding box center [144, 353] width 49 height 9
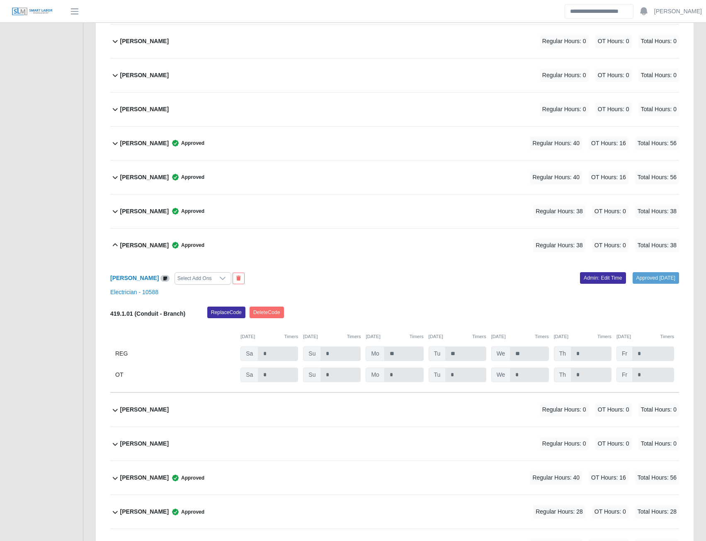
scroll to position [1659, 0]
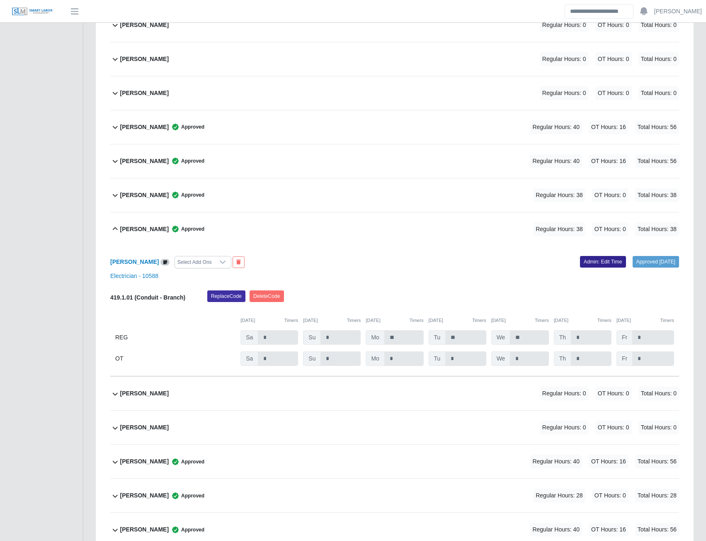
click at [590, 265] on link "Admin: Edit Time" at bounding box center [603, 262] width 46 height 12
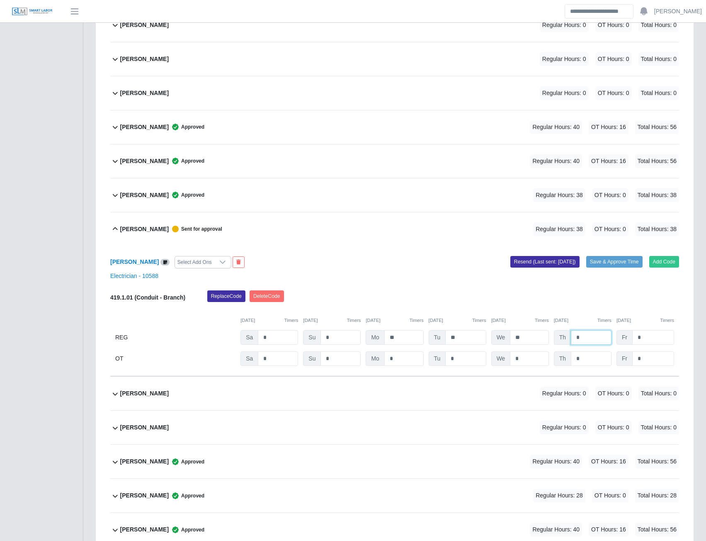
click at [586, 337] on input "*" at bounding box center [591, 337] width 41 height 15
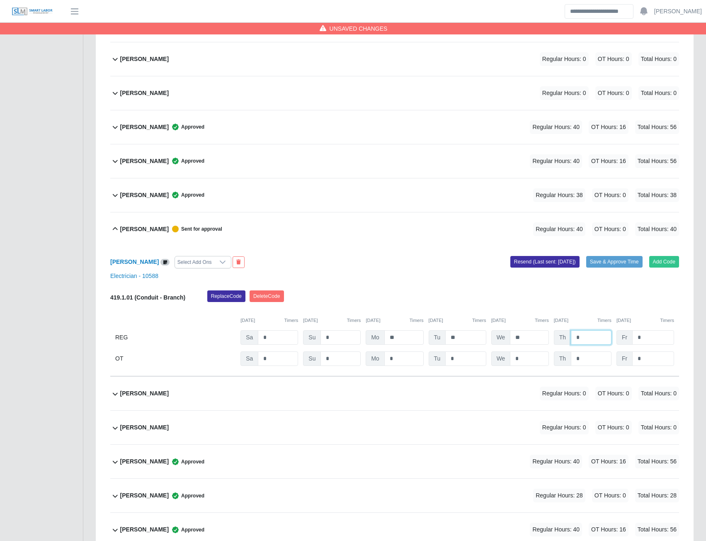
type input "*"
click at [553, 264] on button "Resend (Last sent: [DATE])" at bounding box center [545, 262] width 69 height 12
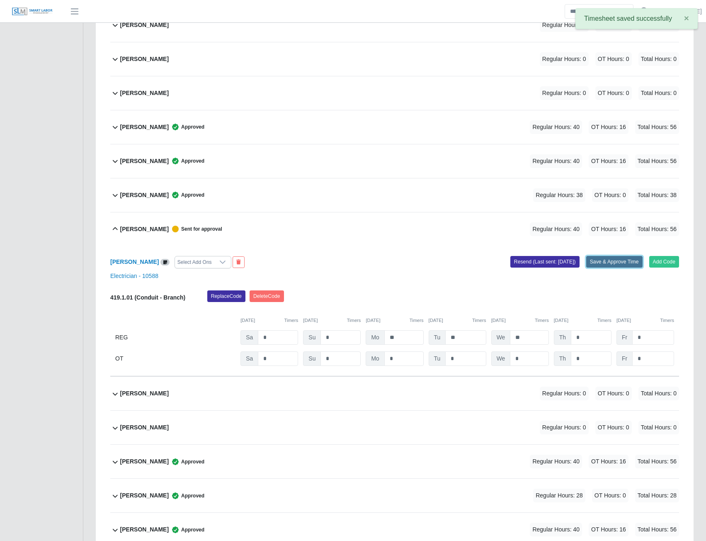
click at [615, 263] on button "Save & Approve Time" at bounding box center [614, 262] width 56 height 12
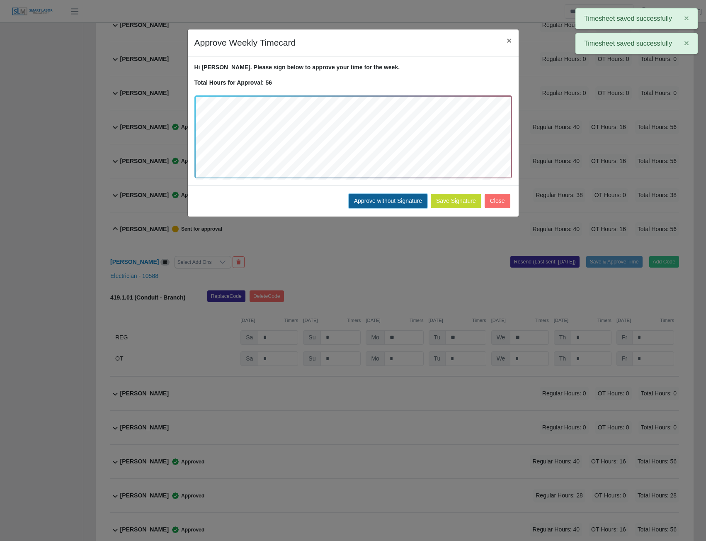
click at [416, 197] on button "Approve without Signature" at bounding box center [388, 201] width 79 height 15
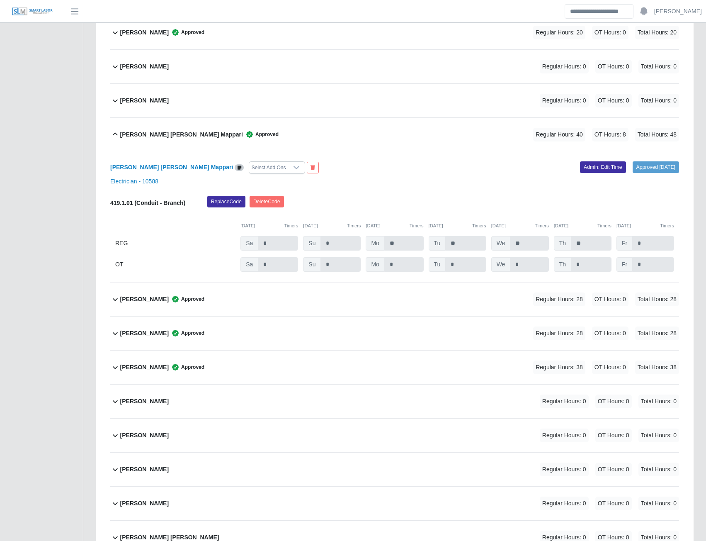
scroll to position [766, 0]
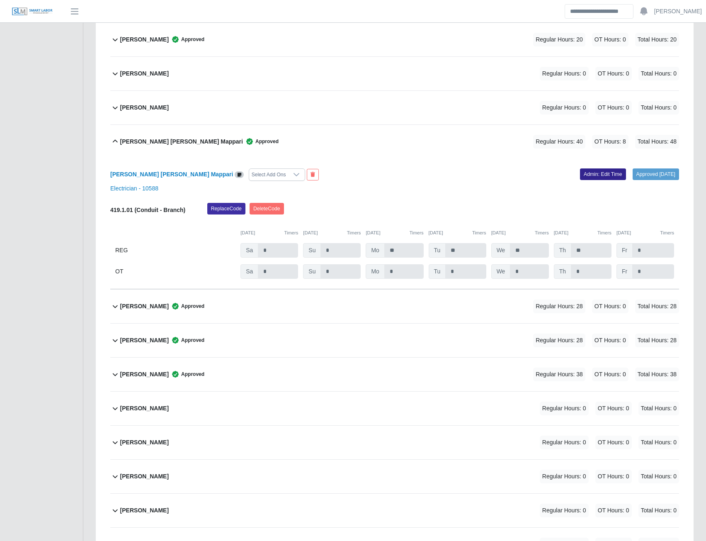
click at [581, 179] on link "Admin: Edit Time" at bounding box center [603, 174] width 46 height 12
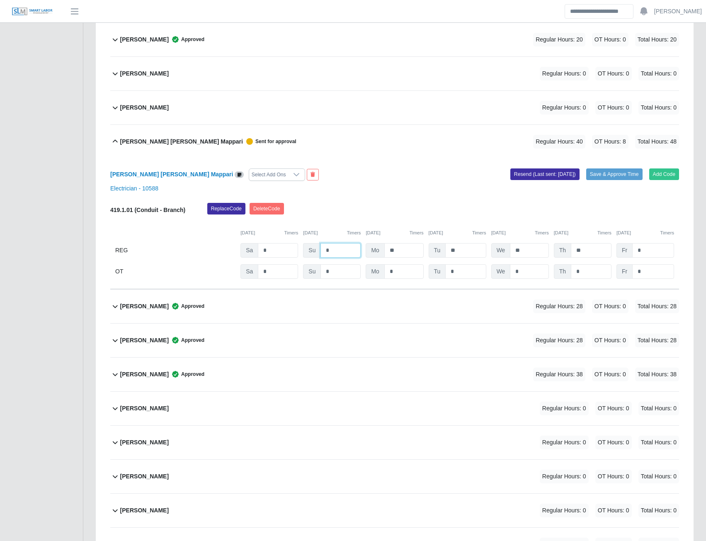
click at [341, 251] on input "*" at bounding box center [341, 250] width 40 height 15
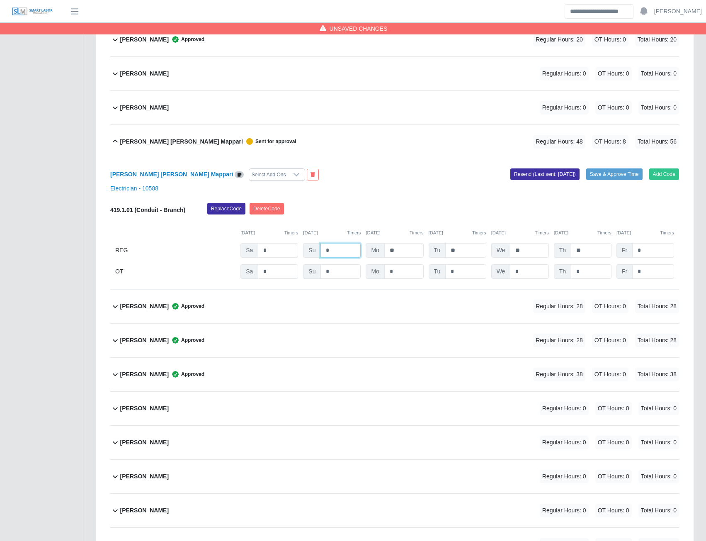
type input "*"
click at [646, 269] on input "*" at bounding box center [653, 271] width 42 height 15
click at [594, 251] on input "**" at bounding box center [591, 250] width 41 height 15
type input "**"
type input "*"
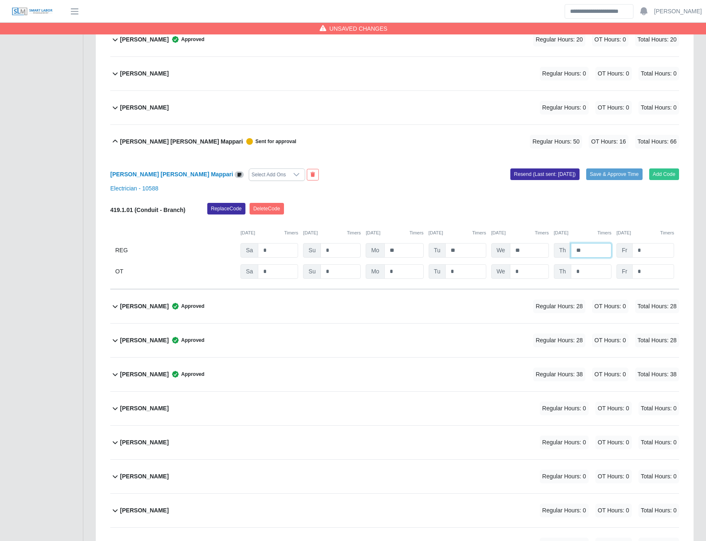
click at [594, 251] on input "**" at bounding box center [591, 250] width 41 height 15
type input "*"
click at [541, 174] on button "Resend (Last sent: [DATE])" at bounding box center [545, 174] width 69 height 12
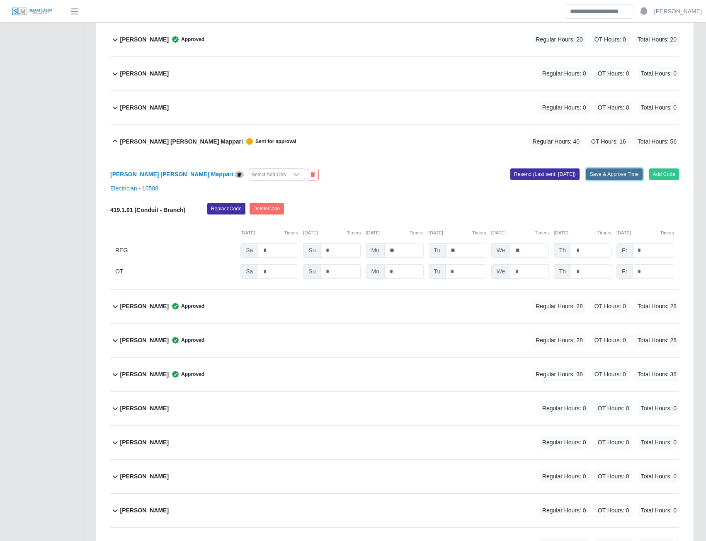
click at [597, 174] on button "Save & Approve Time" at bounding box center [614, 174] width 56 height 12
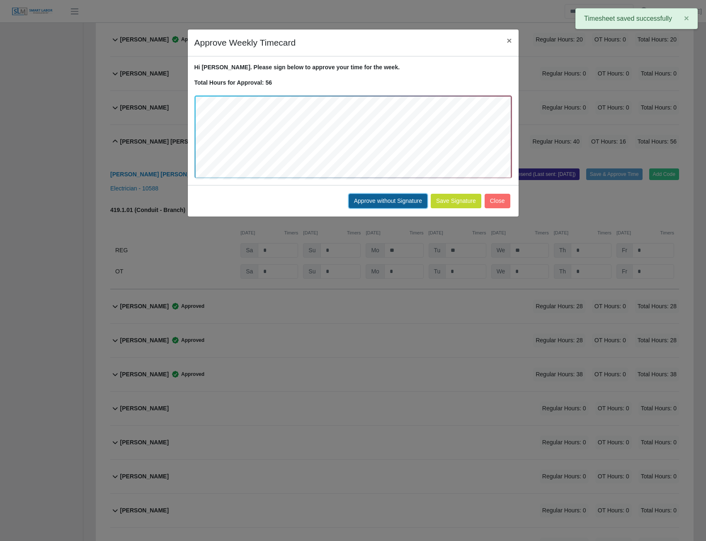
click at [370, 201] on button "Approve without Signature" at bounding box center [388, 201] width 79 height 15
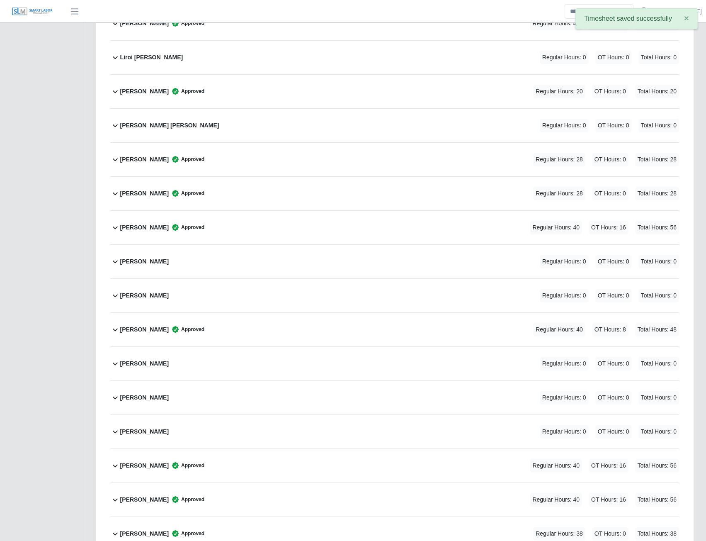
scroll to position [1761, 0]
